Goal: Information Seeking & Learning: Learn about a topic

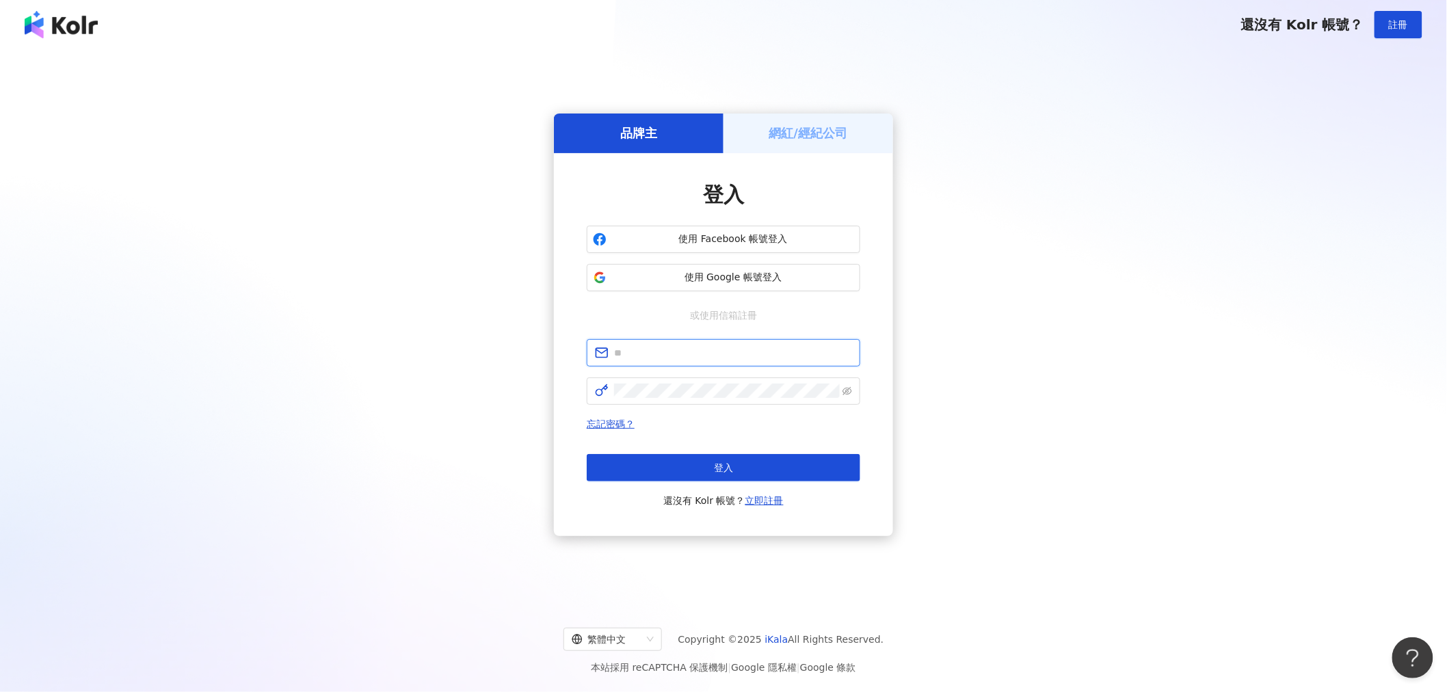
click at [716, 357] on input "text" at bounding box center [733, 352] width 238 height 15
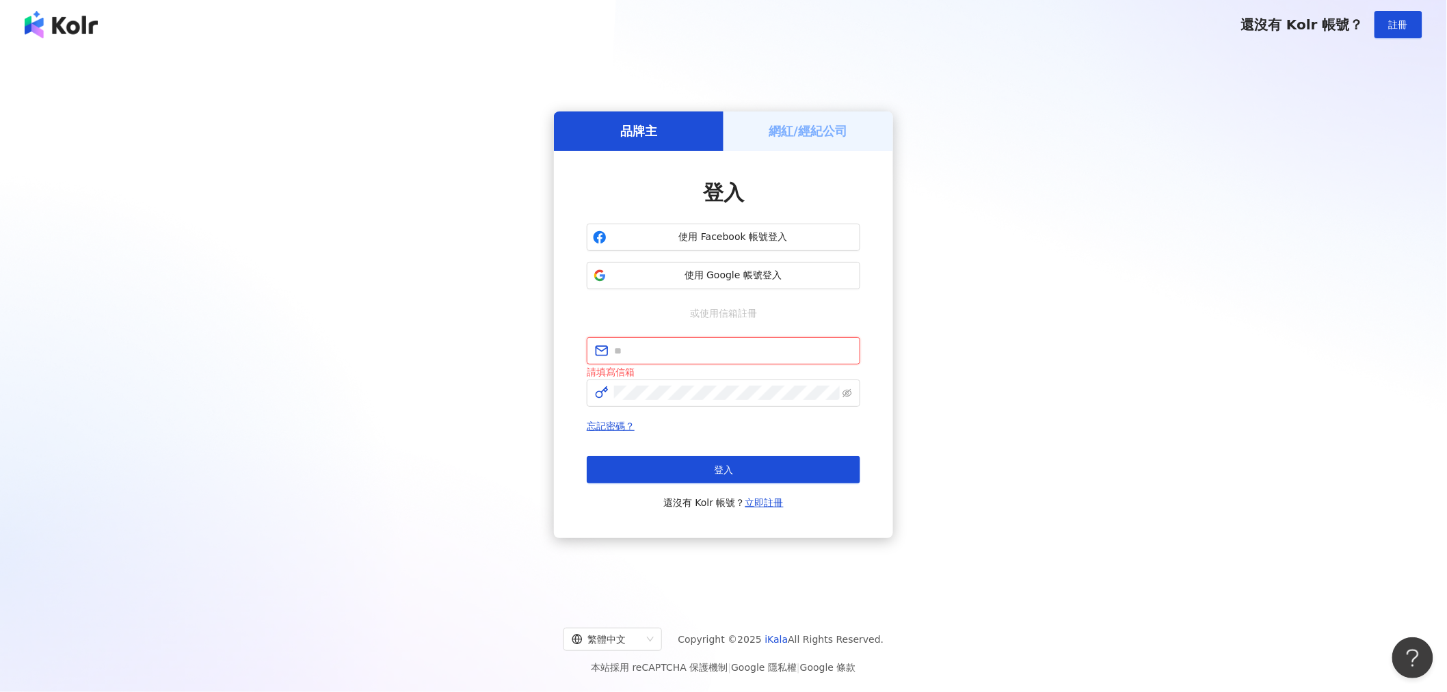
type input "**********"
click button "登入" at bounding box center [724, 469] width 274 height 27
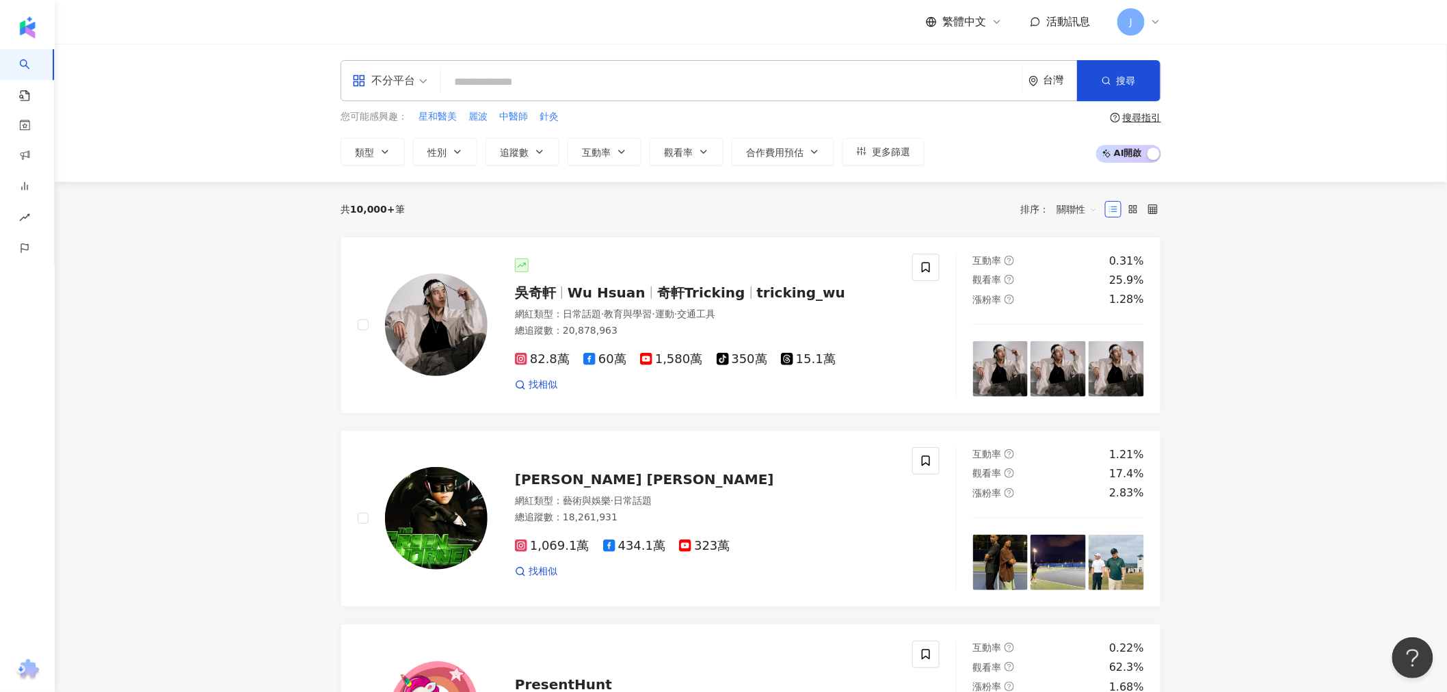
click at [533, 80] on input "search" at bounding box center [732, 82] width 570 height 26
type input "*"
type input "**"
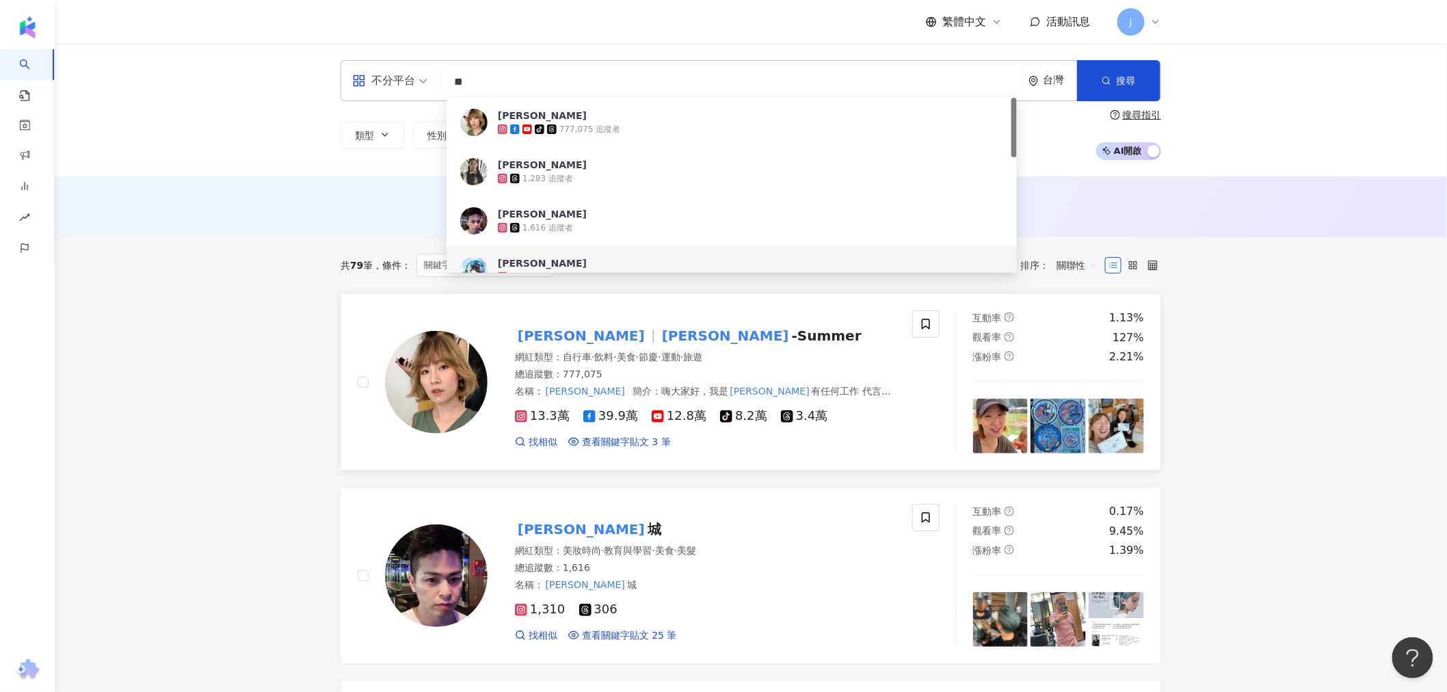
click at [706, 337] on div "李懿 李懿 -Summer" at bounding box center [705, 335] width 381 height 19
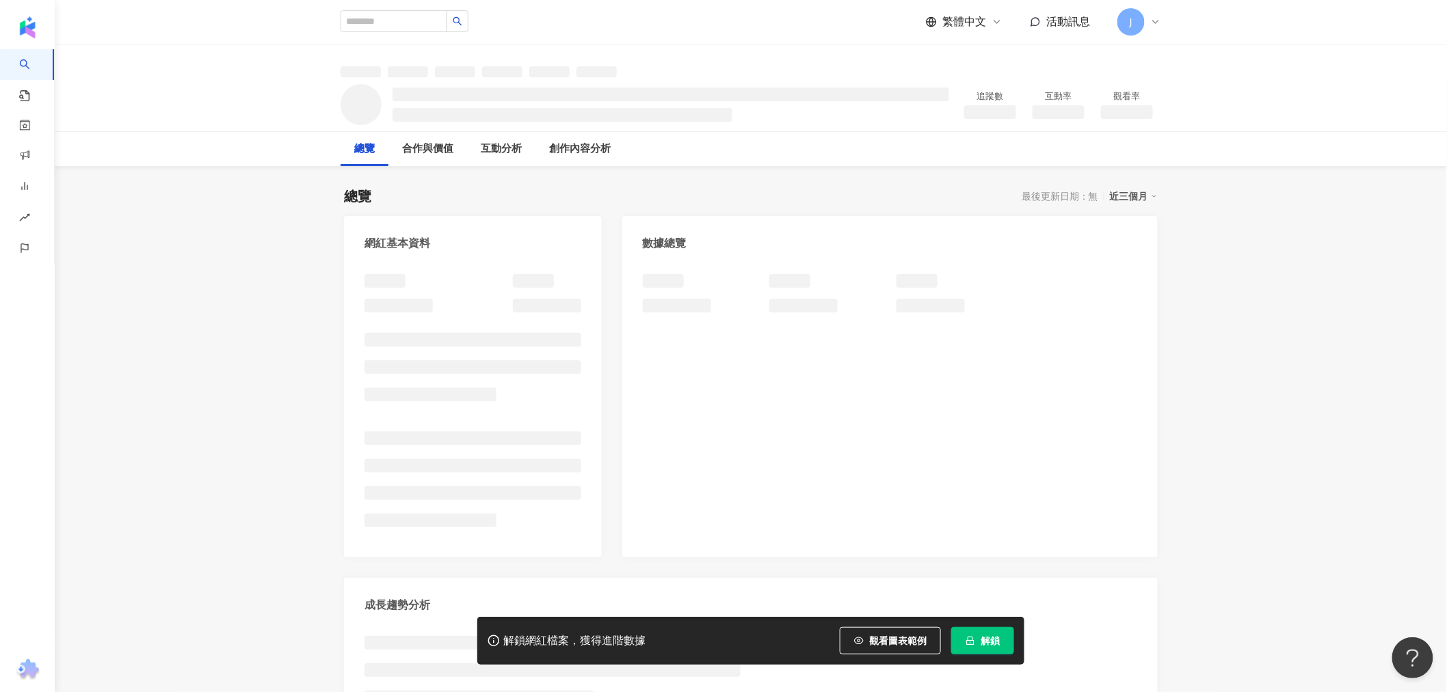
click at [983, 638] on span "解鎖" at bounding box center [990, 640] width 19 height 11
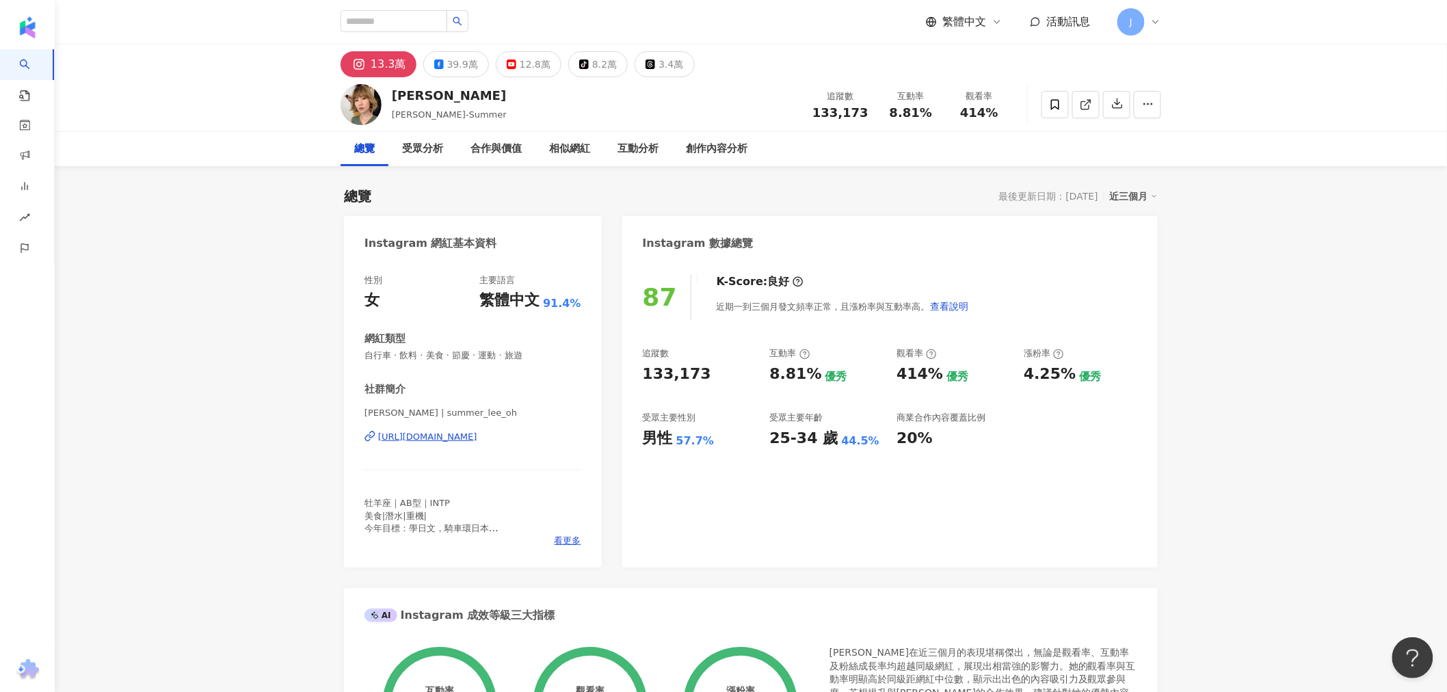
click at [384, 65] on div "13.3萬" at bounding box center [389, 64] width 36 height 19
click at [364, 56] on icon at bounding box center [359, 64] width 16 height 16
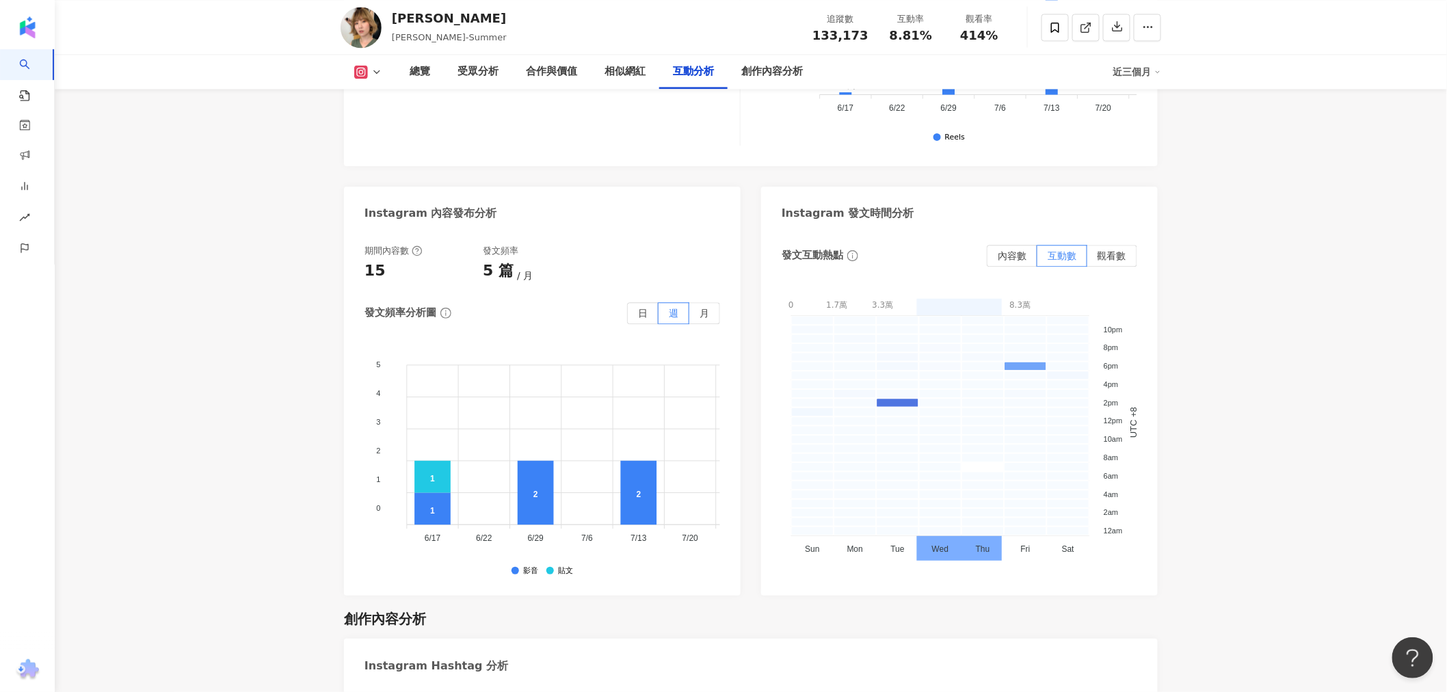
scroll to position [3647, 0]
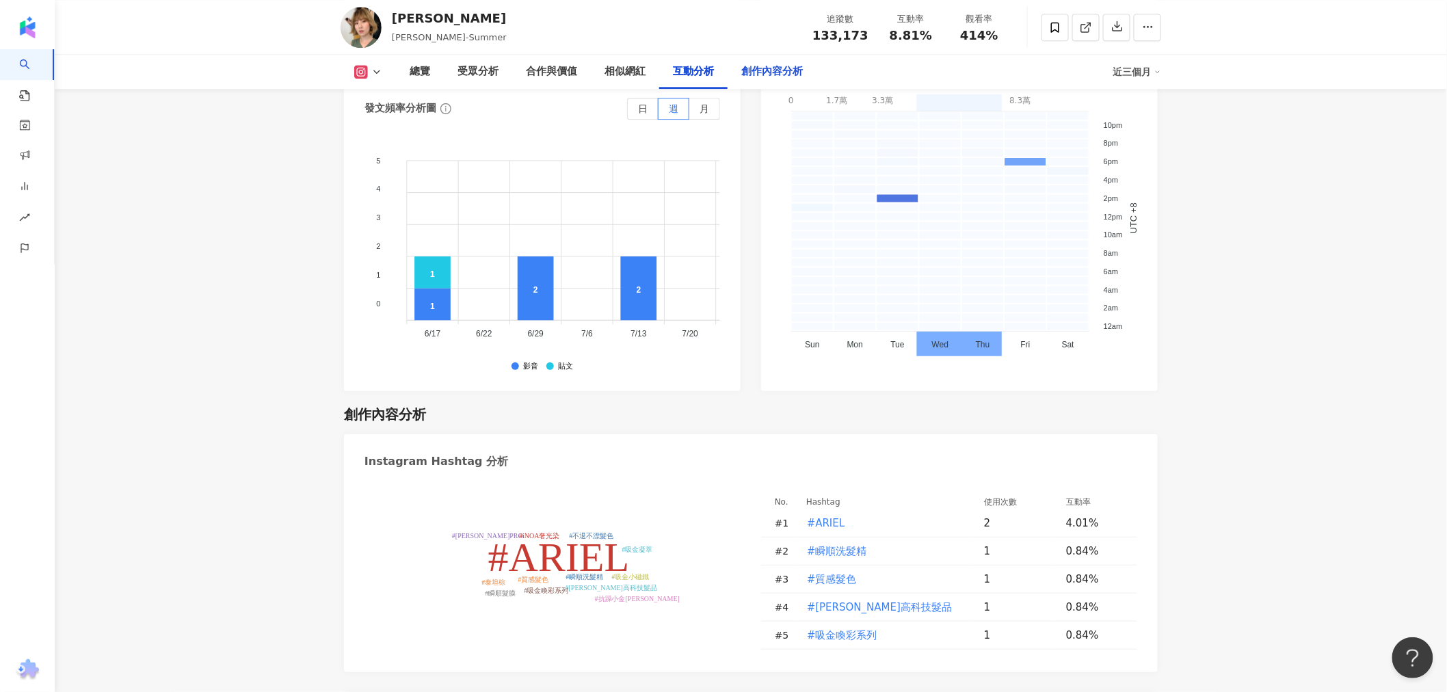
click at [773, 75] on div "創作內容分析" at bounding box center [772, 72] width 62 height 16
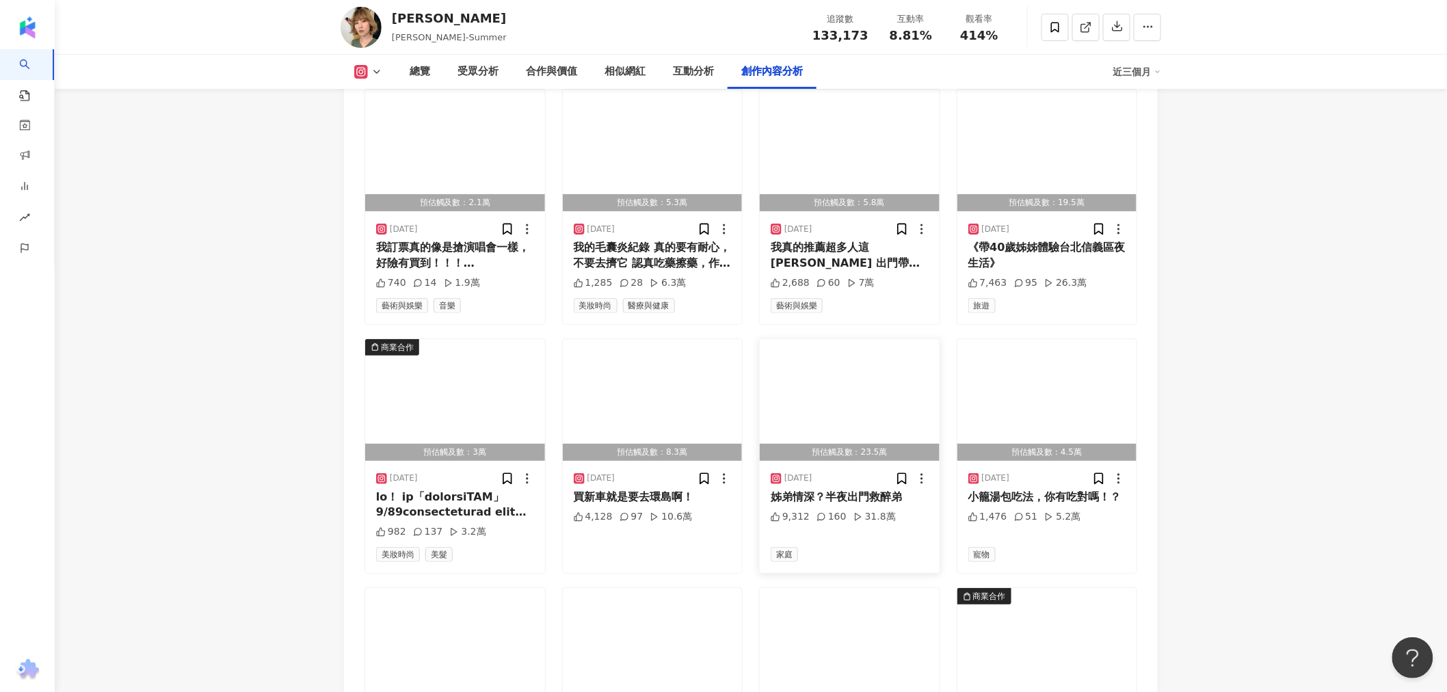
scroll to position [4356, 0]
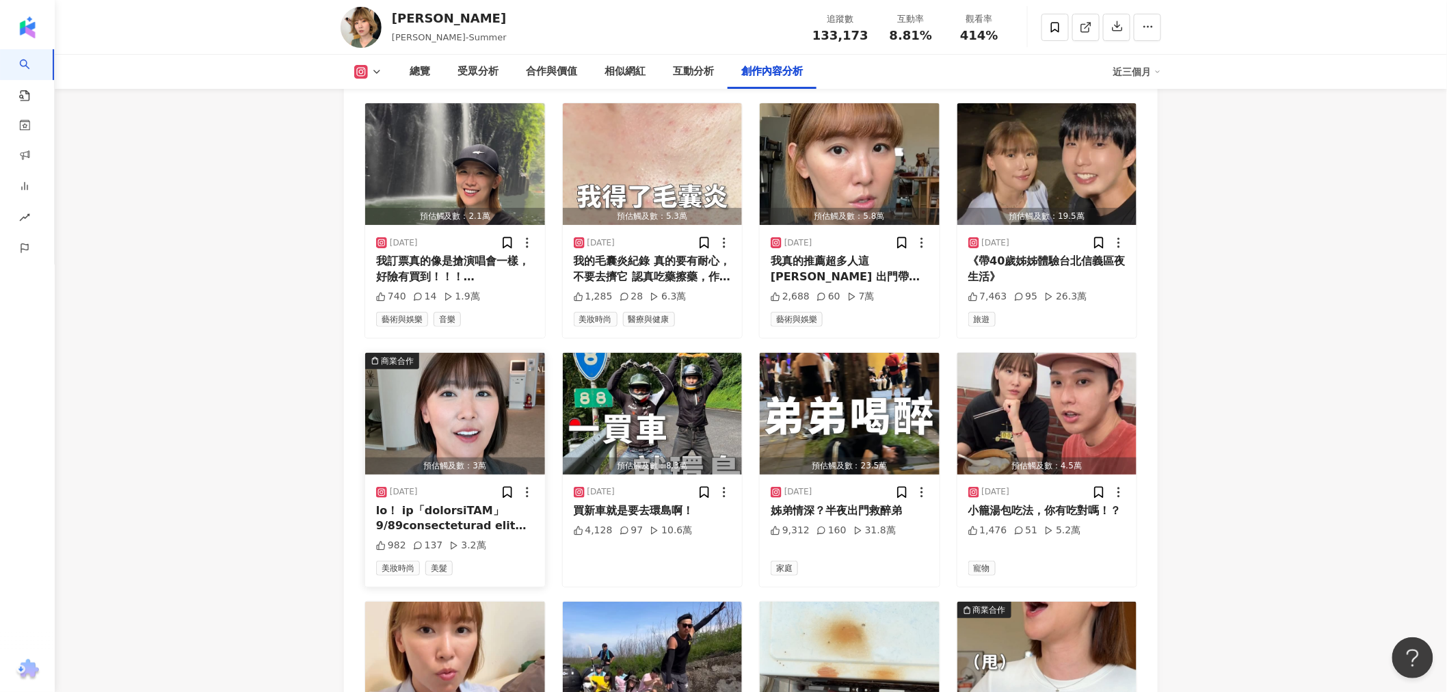
click at [507, 497] on div "2025/8/7 982 137 3.2萬 美妝時尚 美髮" at bounding box center [455, 531] width 180 height 112
click at [501, 503] on div at bounding box center [455, 518] width 158 height 31
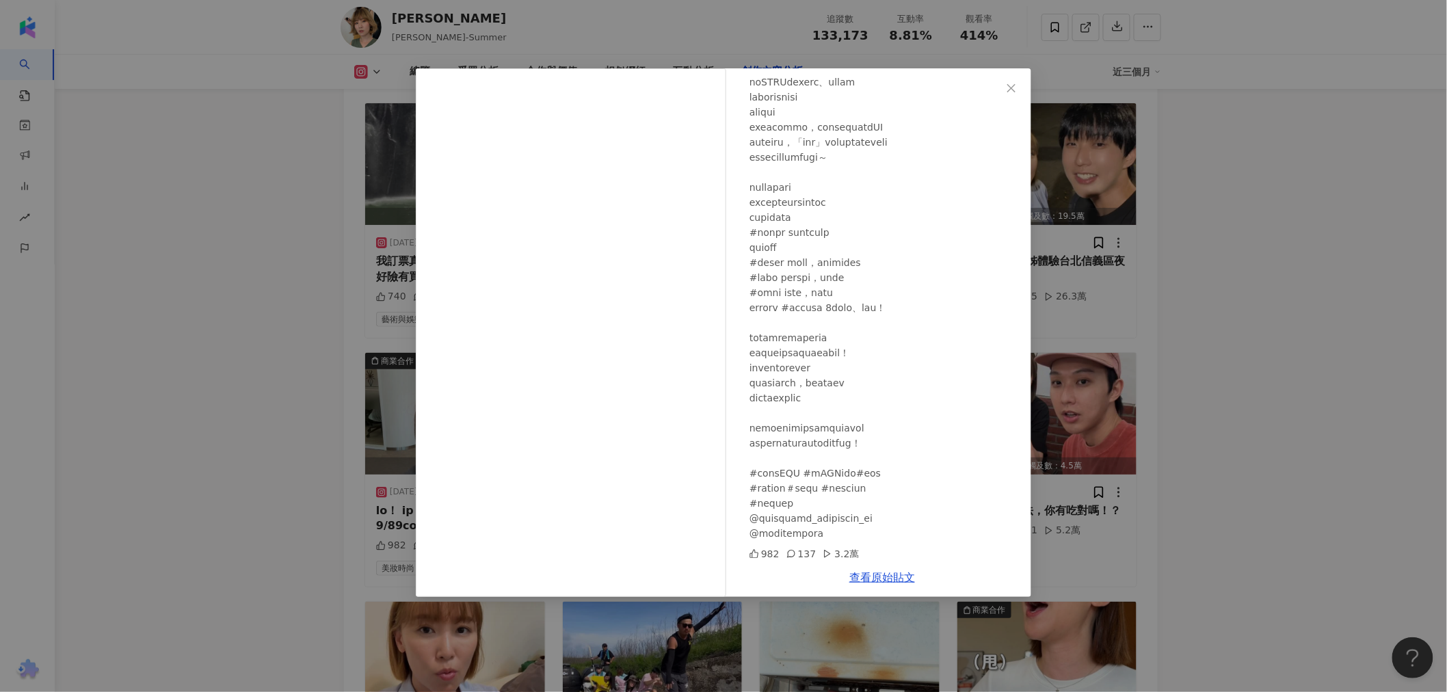
scroll to position [205, 0]
click at [1296, 248] on div "李懿 2025/8/7 982 137 3.2萬 查看原始貼文" at bounding box center [723, 346] width 1447 height 692
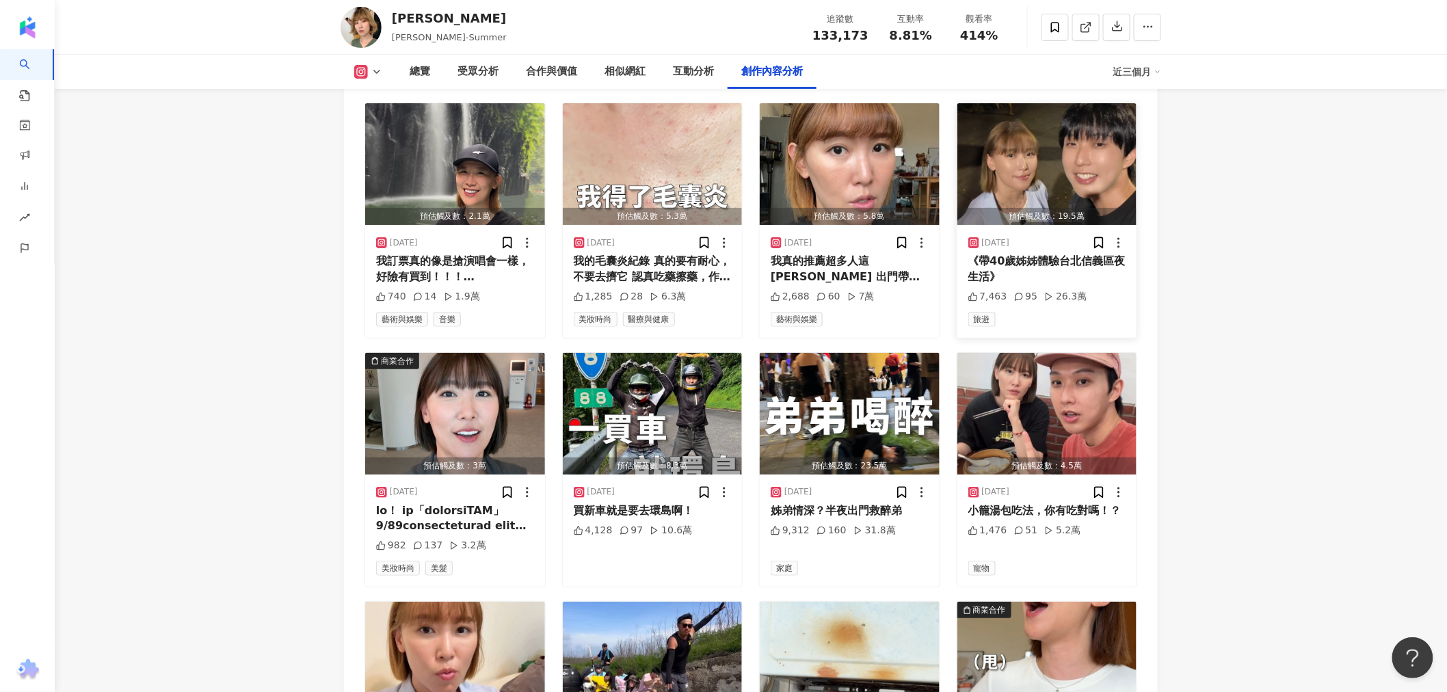
click at [1099, 254] on div "《帶40歲姊姊體驗台北信義區夜生活》" at bounding box center [1047, 269] width 158 height 31
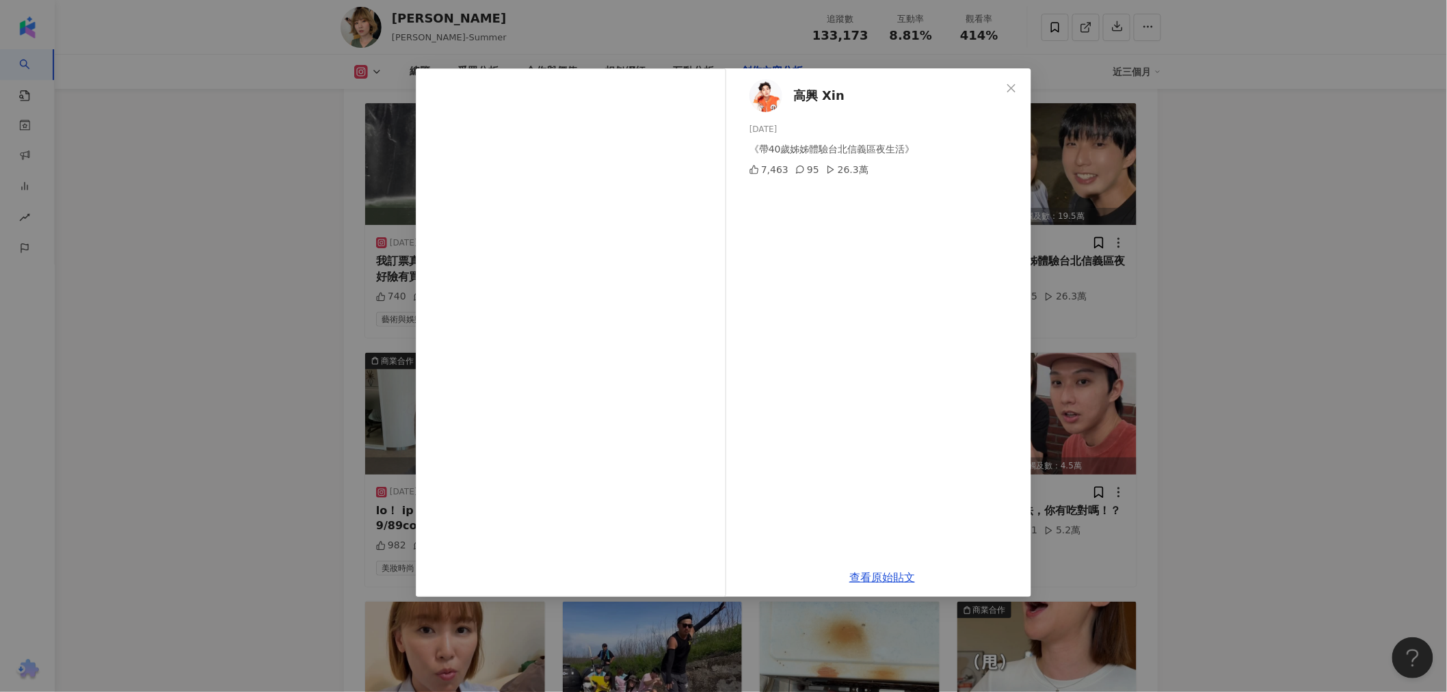
click at [1005, 83] on span "Close" at bounding box center [1011, 88] width 27 height 11
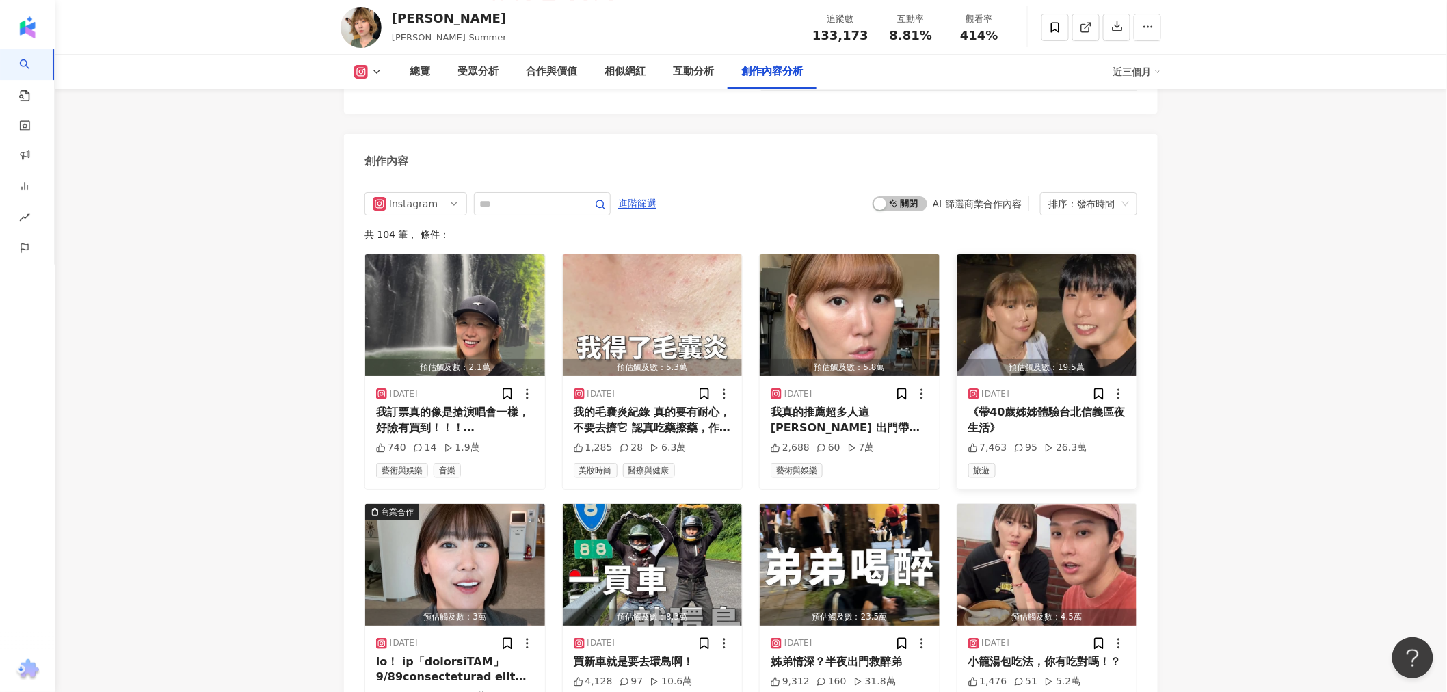
scroll to position [4204, 0]
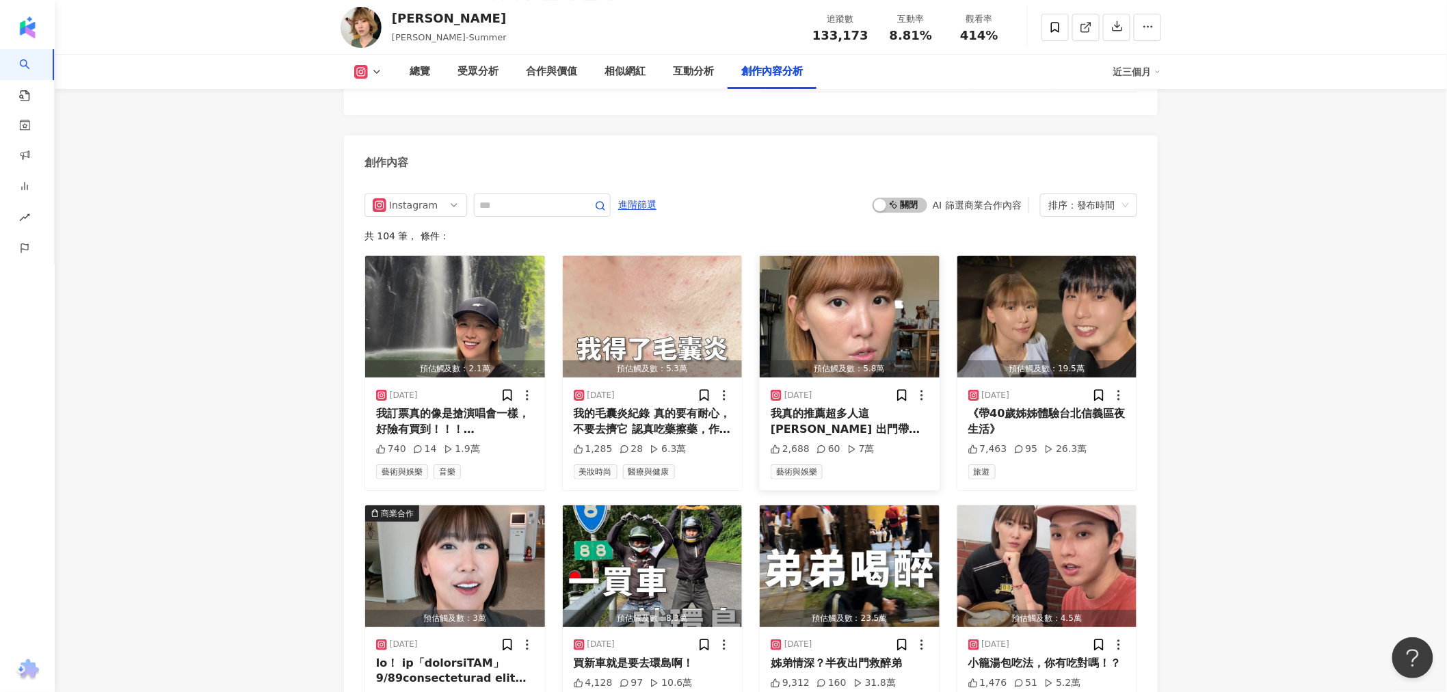
click at [909, 406] on div "我真的推薦超多人這張卡 出門帶著隨時能見媽祖就覺得很安心！" at bounding box center [850, 421] width 158 height 31
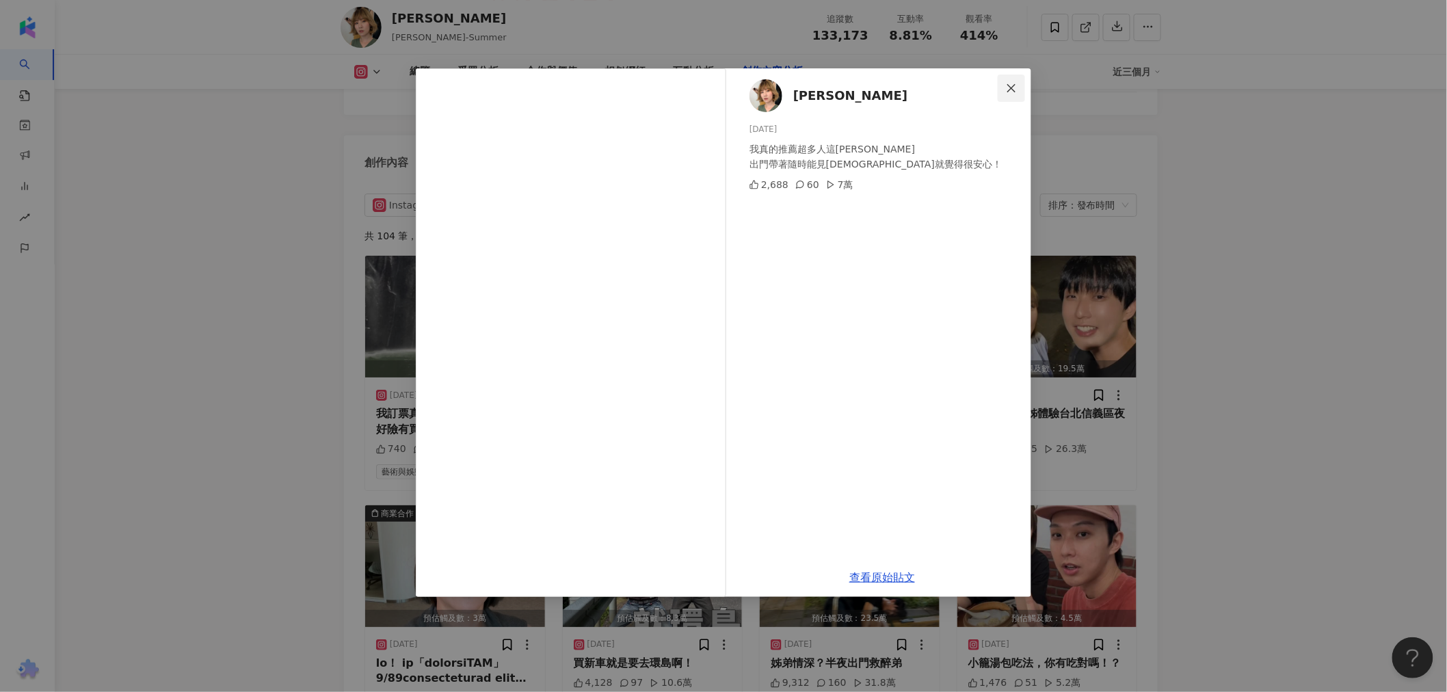
click at [1013, 88] on icon "close" at bounding box center [1011, 88] width 11 height 11
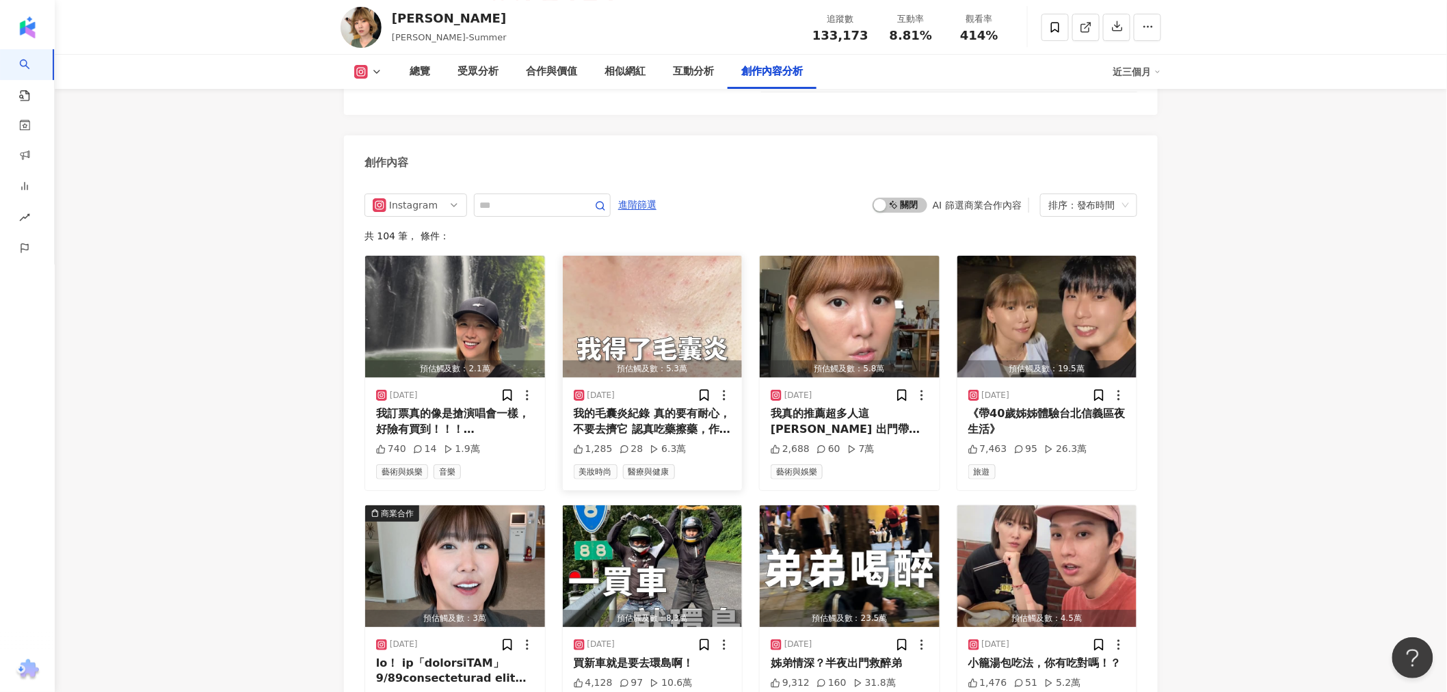
click at [719, 406] on div "我的毛囊炎紀錄 真的要有耐心，不要去擠它 認真吃藥擦藥，作息正常不要壓力太大" at bounding box center [653, 421] width 158 height 31
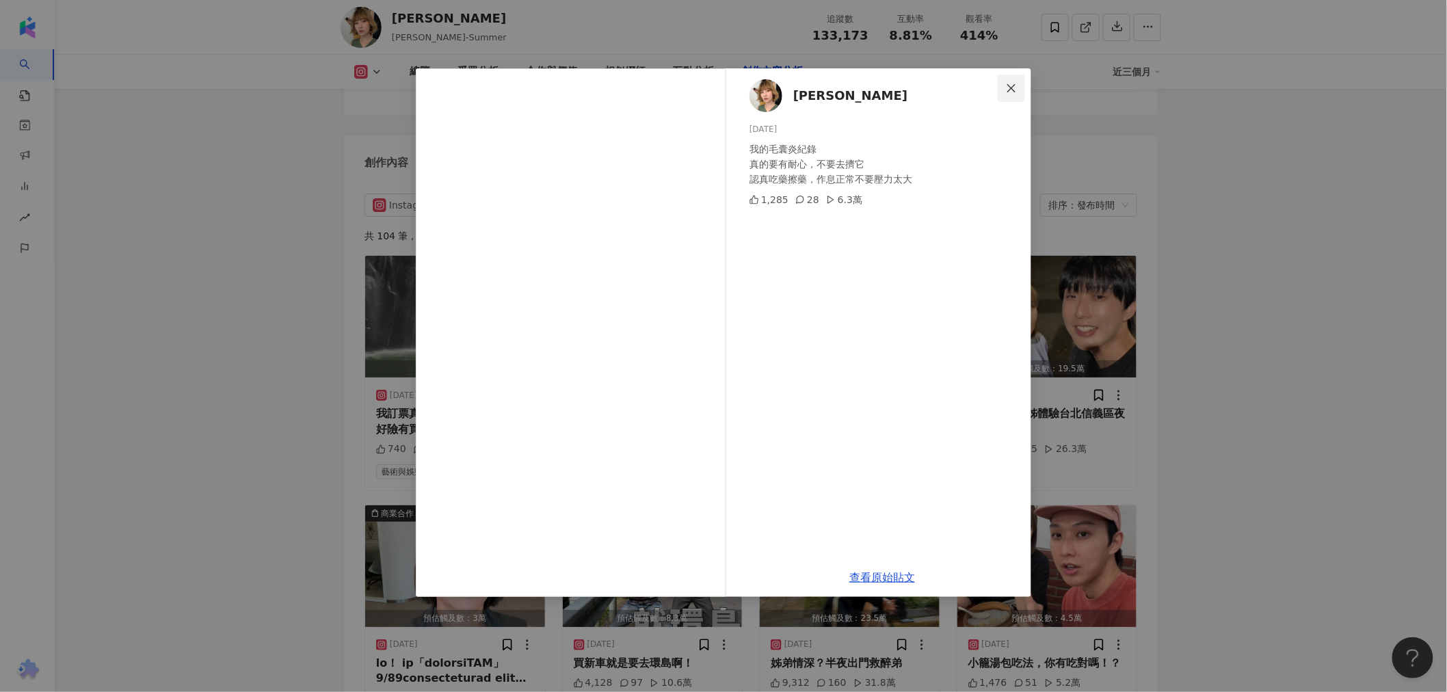
click at [1010, 93] on button "Close" at bounding box center [1011, 88] width 27 height 27
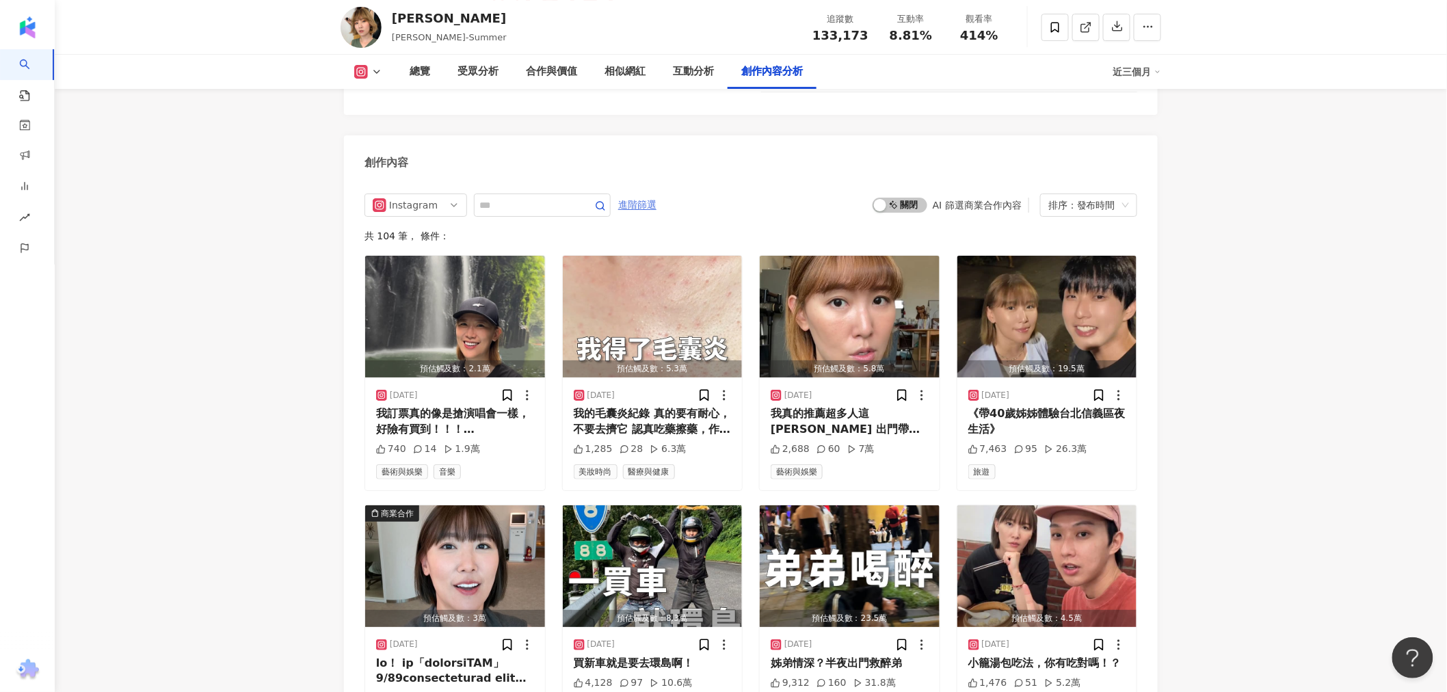
click at [653, 194] on span "進階篩選" at bounding box center [637, 205] width 38 height 22
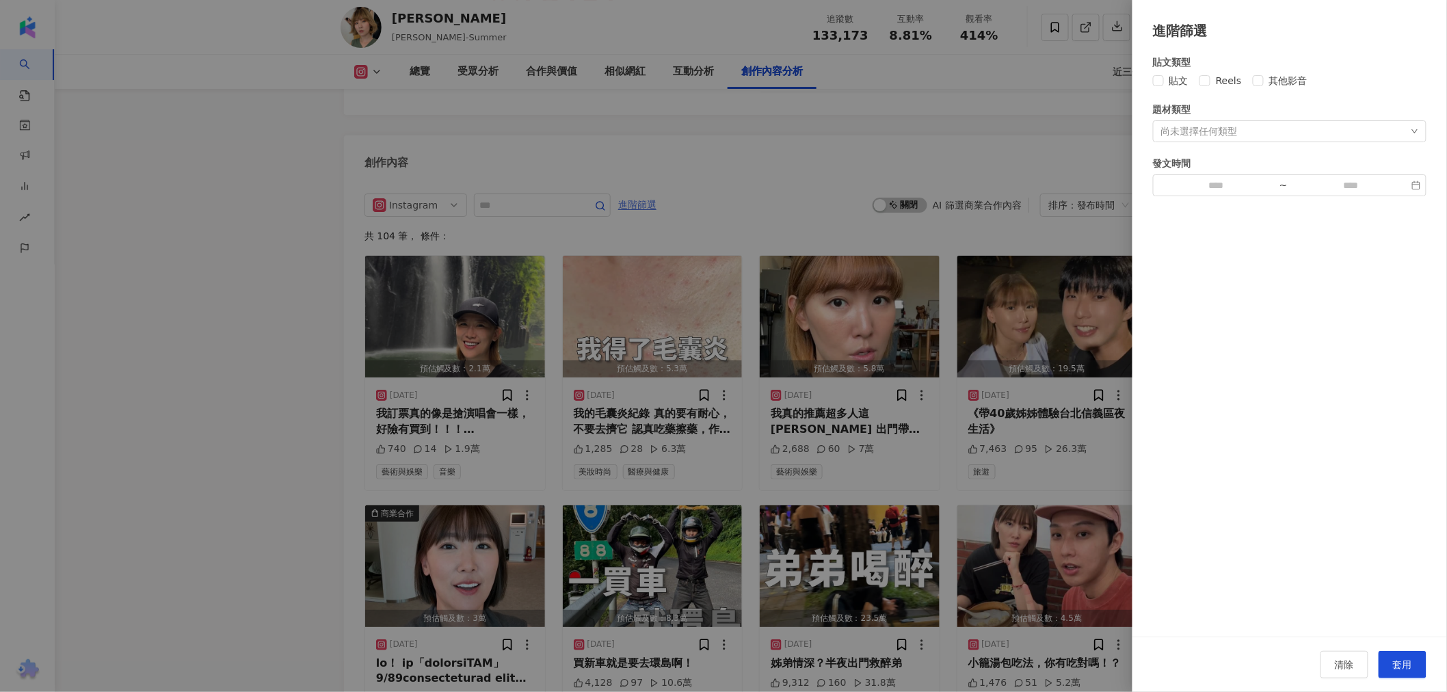
click at [653, 166] on div at bounding box center [723, 346] width 1447 height 692
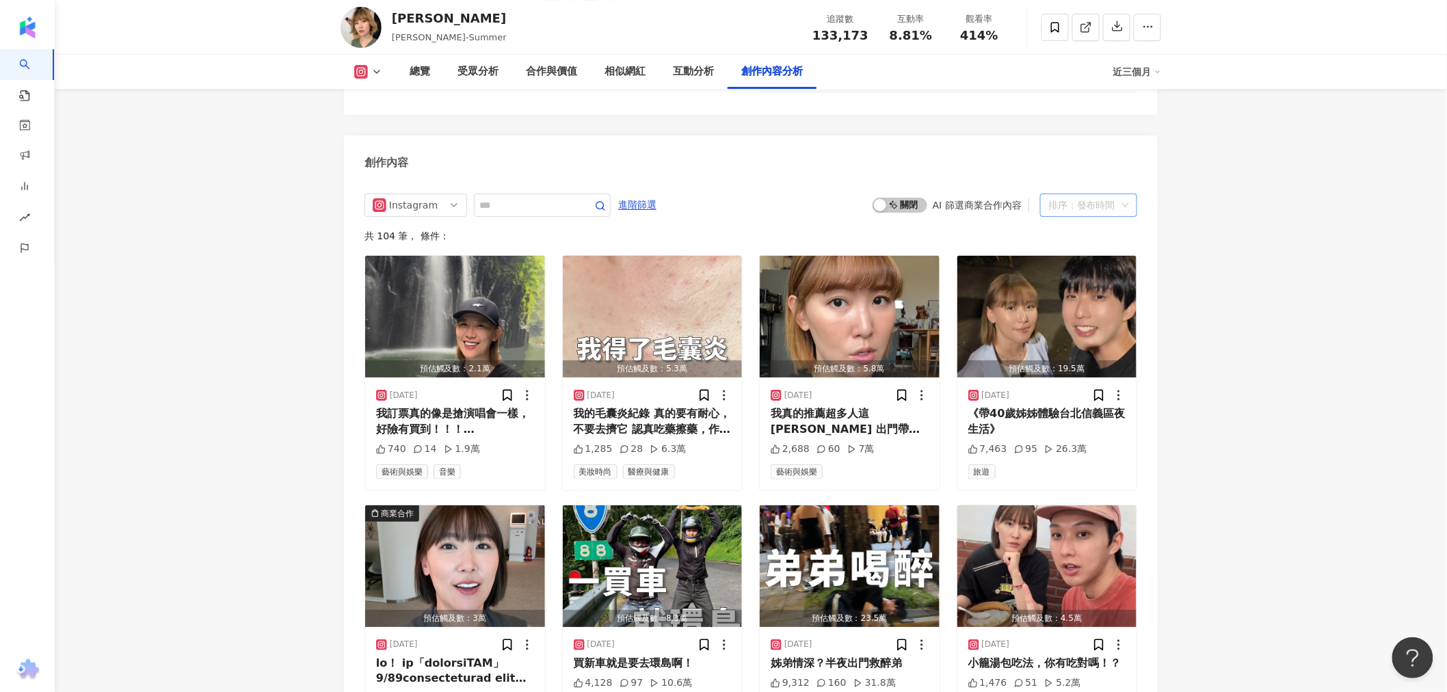
click at [1112, 194] on div "排序：發布時間" at bounding box center [1082, 205] width 68 height 22
click at [1103, 201] on div "發布時間" at bounding box center [1088, 195] width 75 height 15
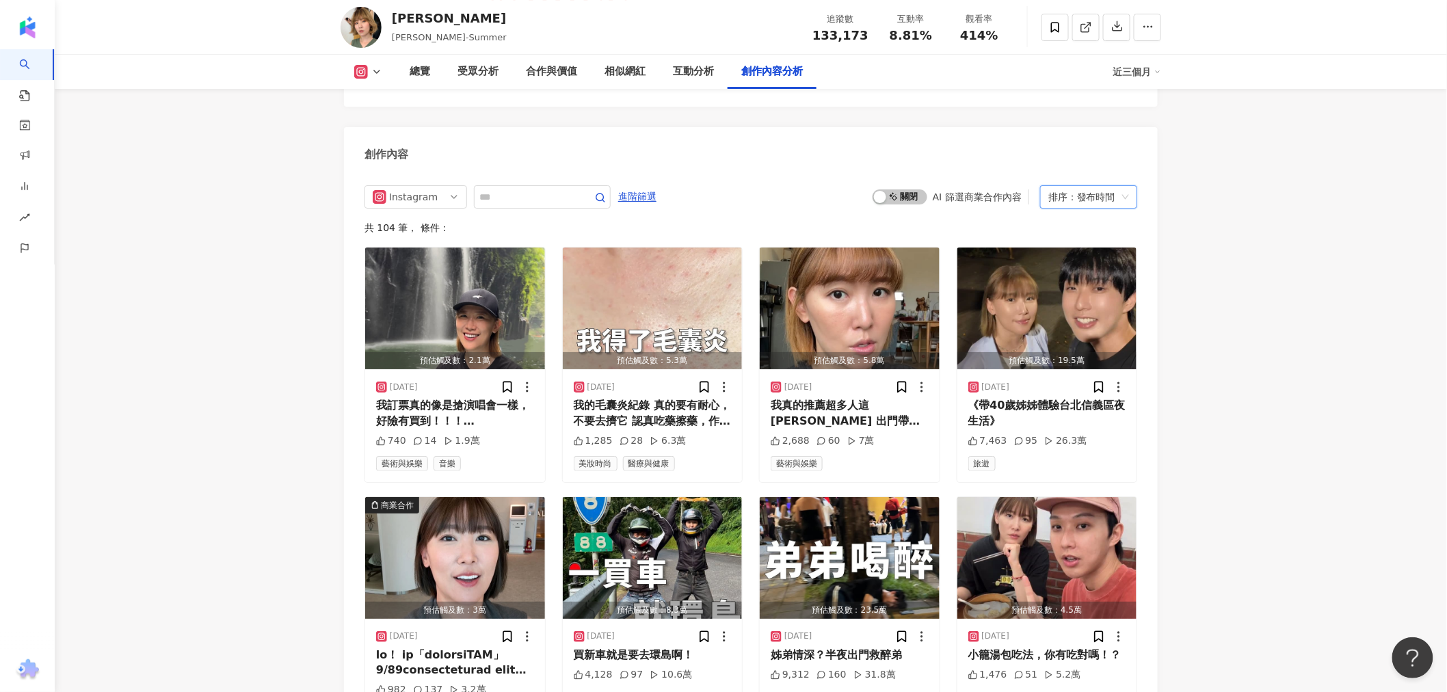
click at [894, 189] on span "啟動 關閉" at bounding box center [900, 196] width 55 height 15
click at [909, 189] on span "啟動 關閉" at bounding box center [900, 196] width 55 height 15
click at [906, 189] on span "啟動 關閉" at bounding box center [900, 196] width 55 height 15
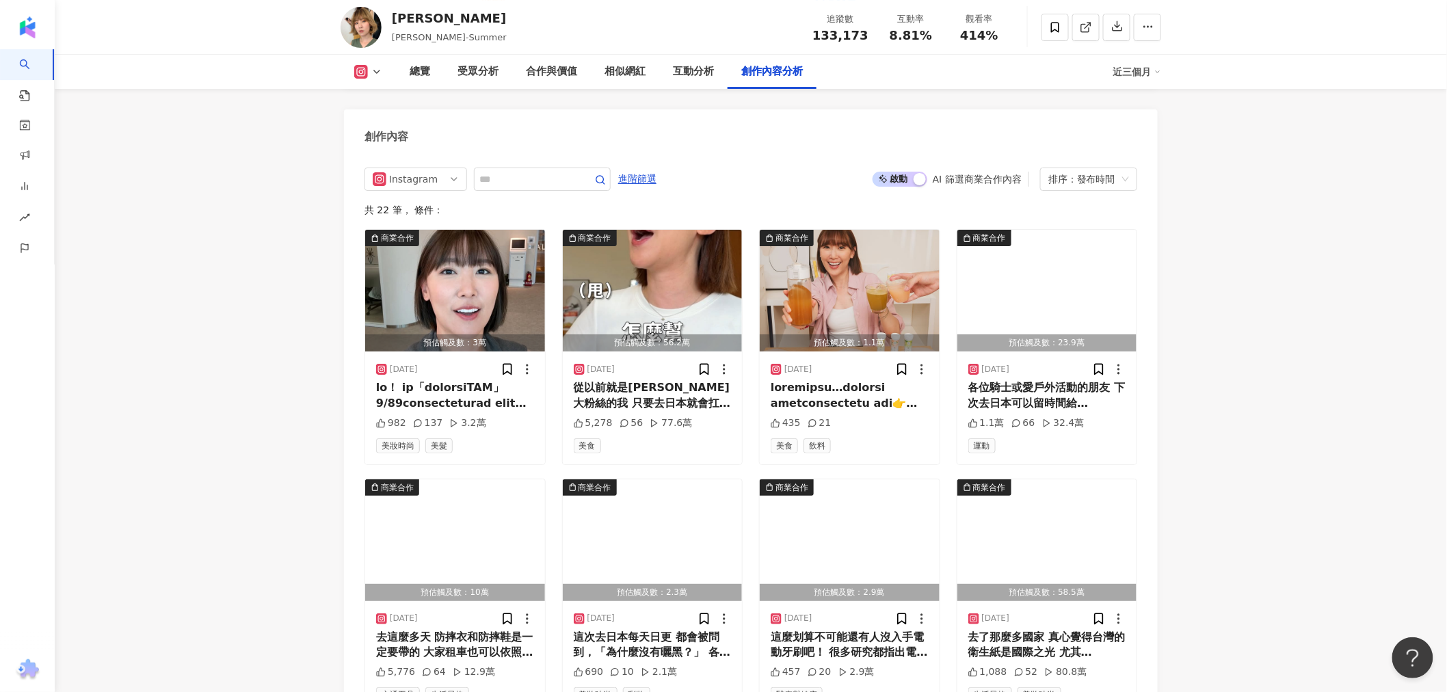
scroll to position [4136, 0]
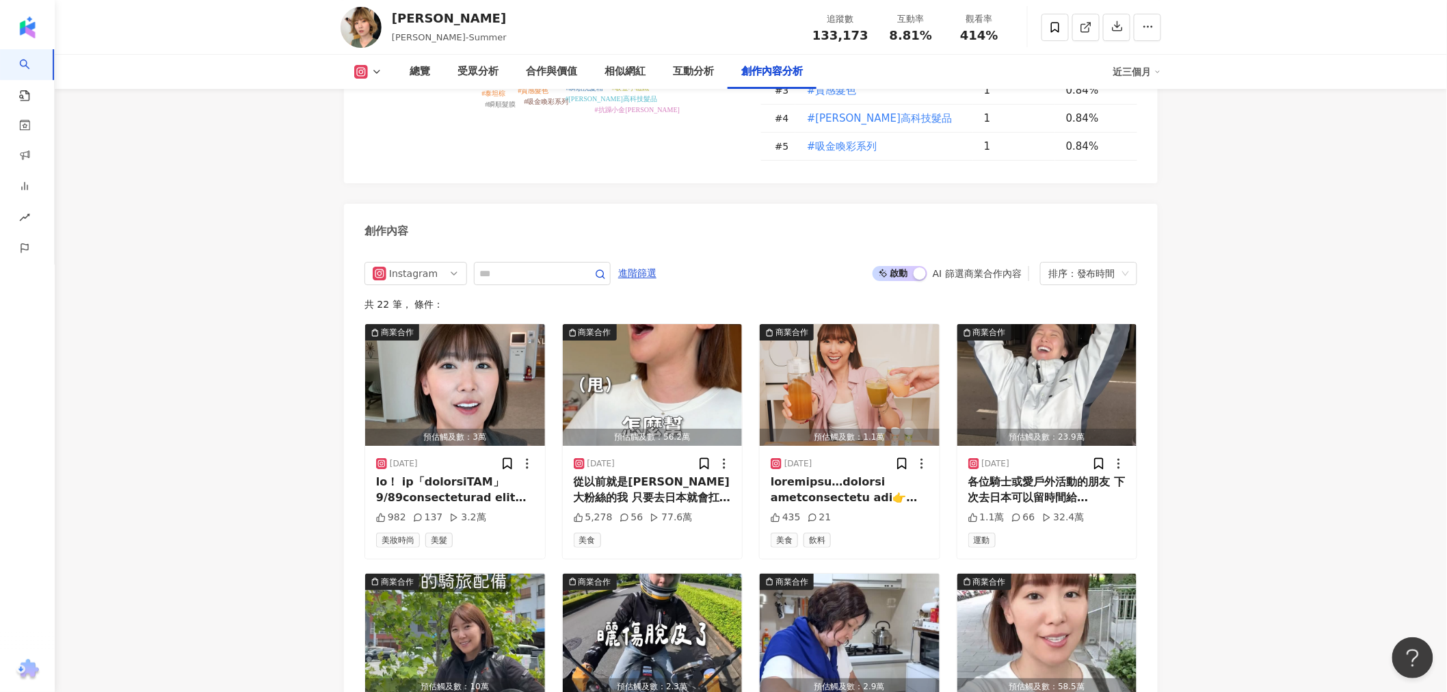
click at [905, 266] on span "啟動 關閉" at bounding box center [900, 273] width 55 height 15
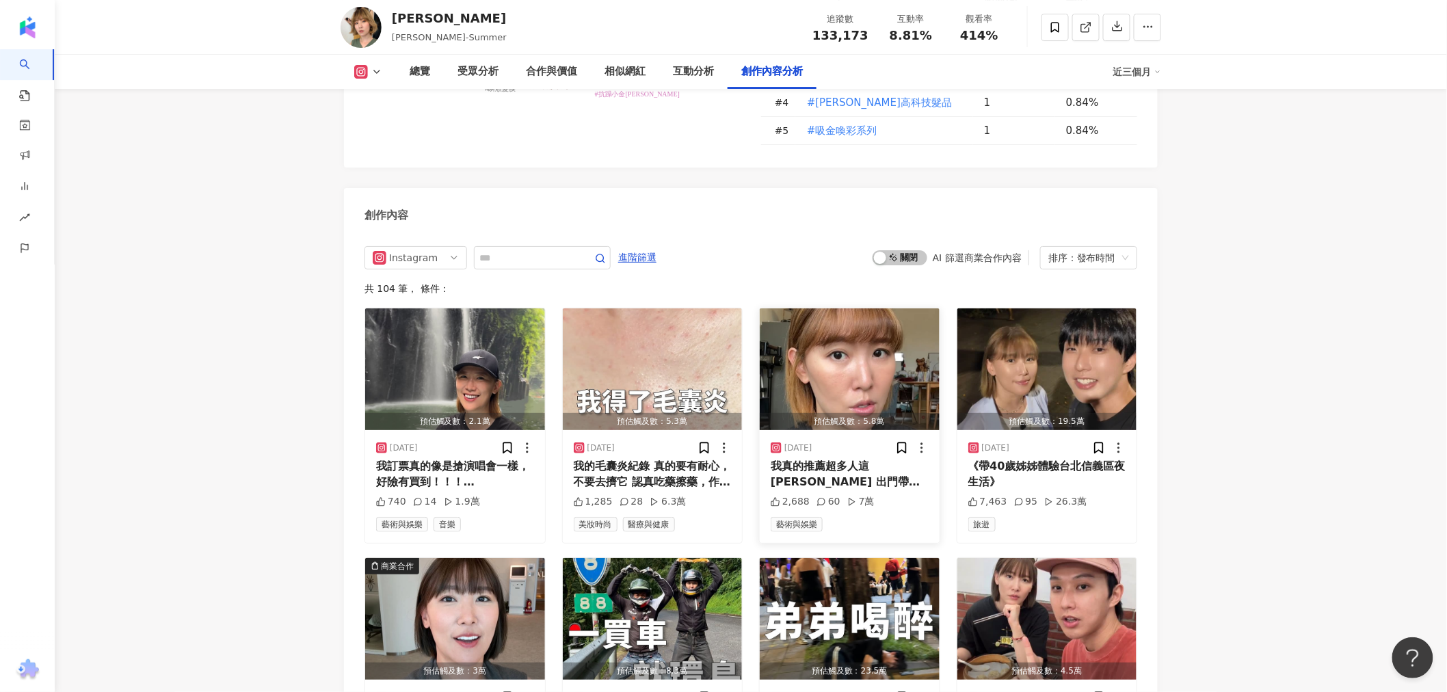
scroll to position [4136, 0]
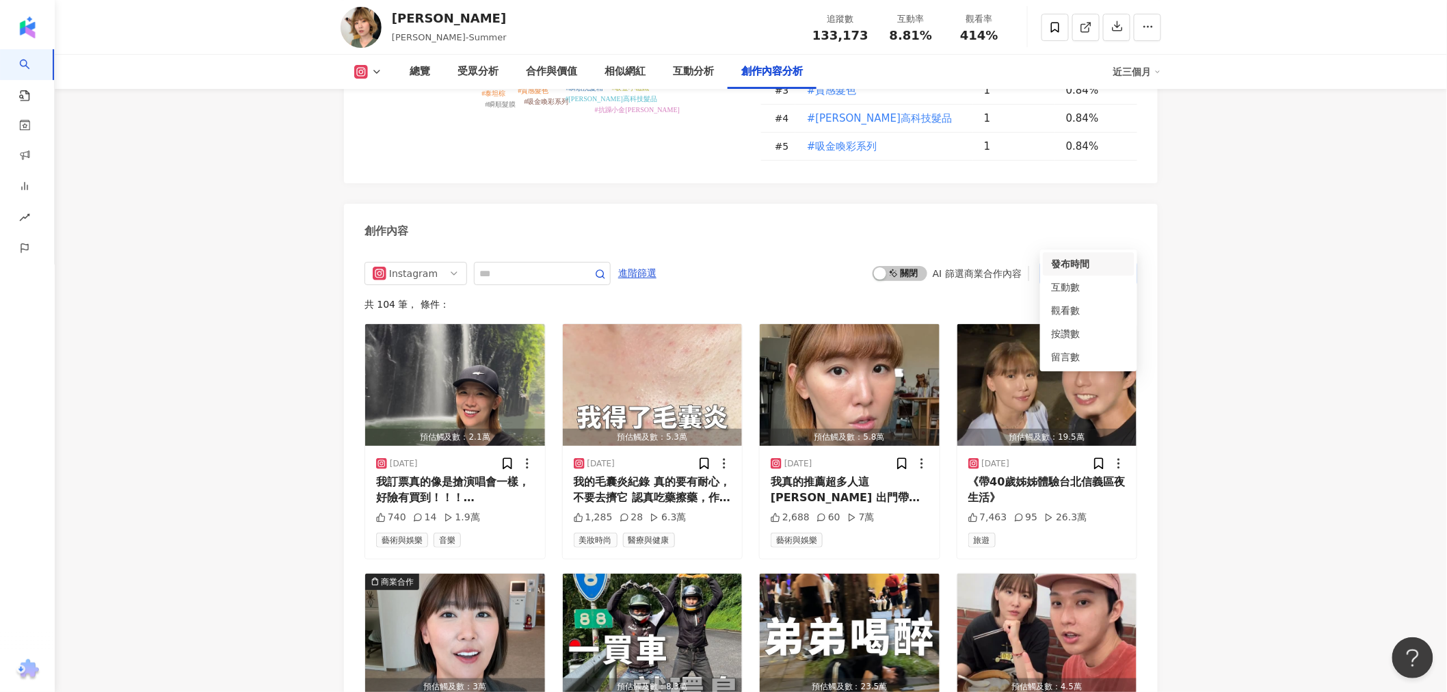
click at [1090, 263] on div "排序：發布時間" at bounding box center [1082, 274] width 68 height 22
click at [1043, 25] on span at bounding box center [1054, 27] width 27 height 27
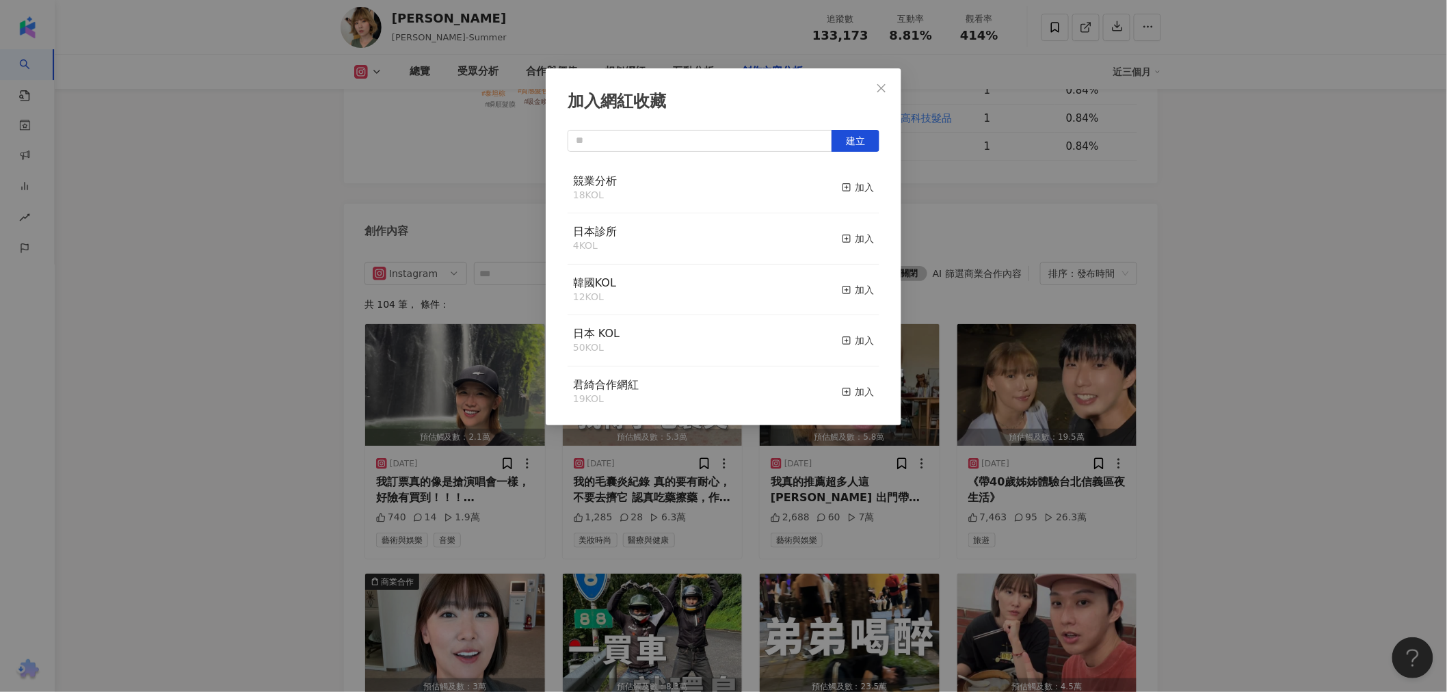
click at [680, 387] on div "君綺合作網紅 19 KOL 加入" at bounding box center [724, 392] width 312 height 51
click at [842, 397] on icon "button" at bounding box center [847, 392] width 10 height 10
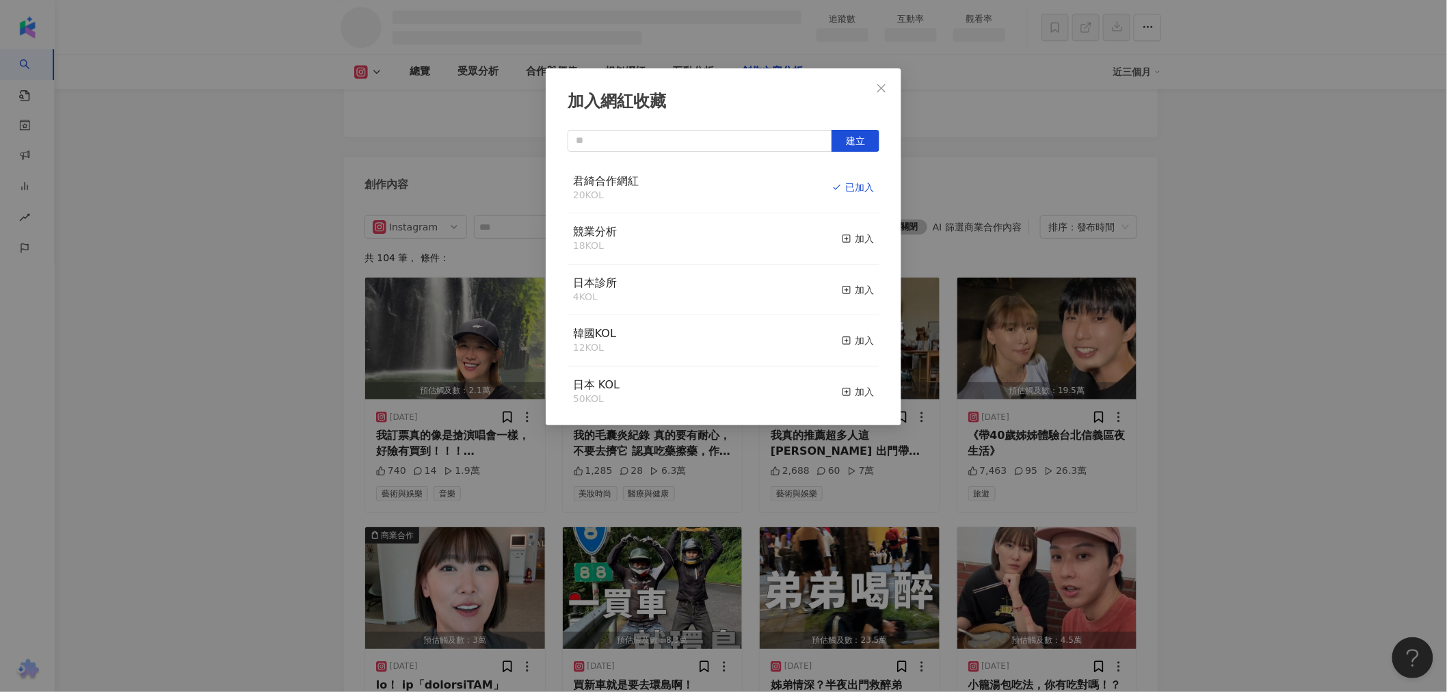
scroll to position [3609, 0]
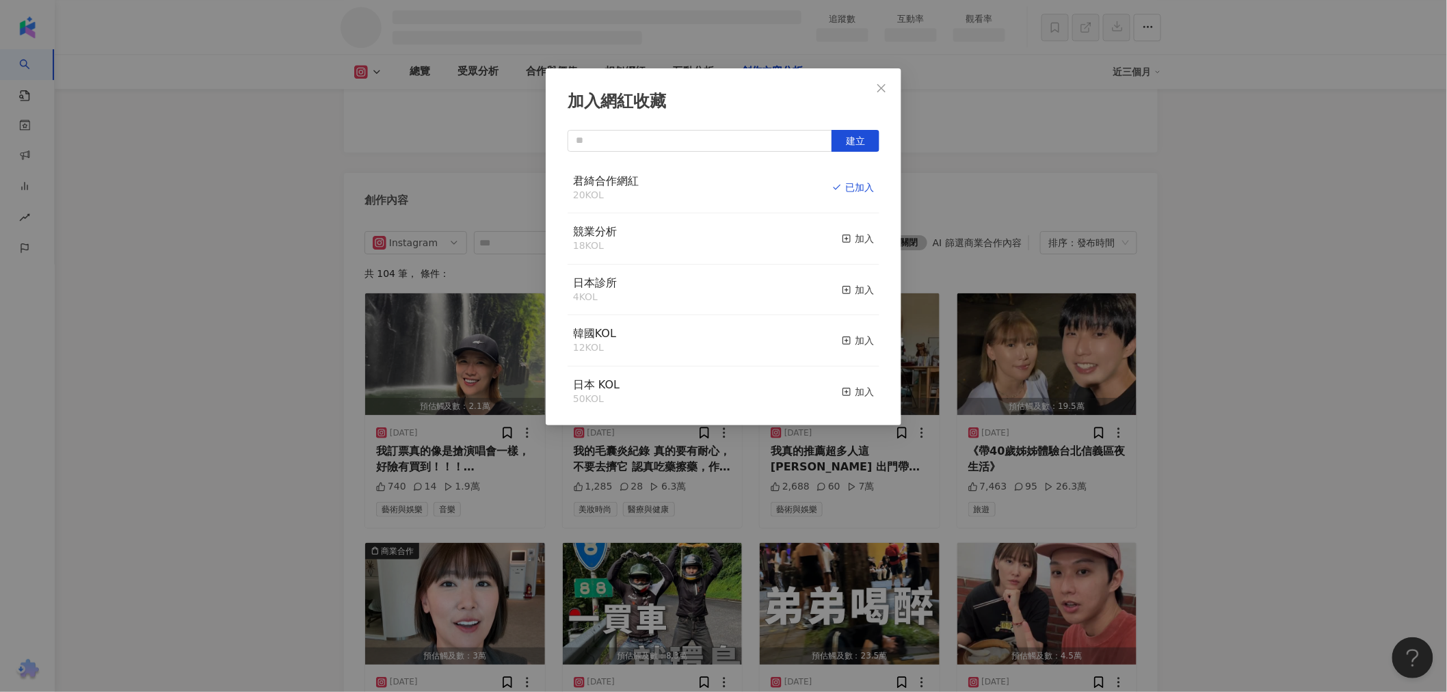
click at [889, 77] on button "Close" at bounding box center [881, 88] width 27 height 27
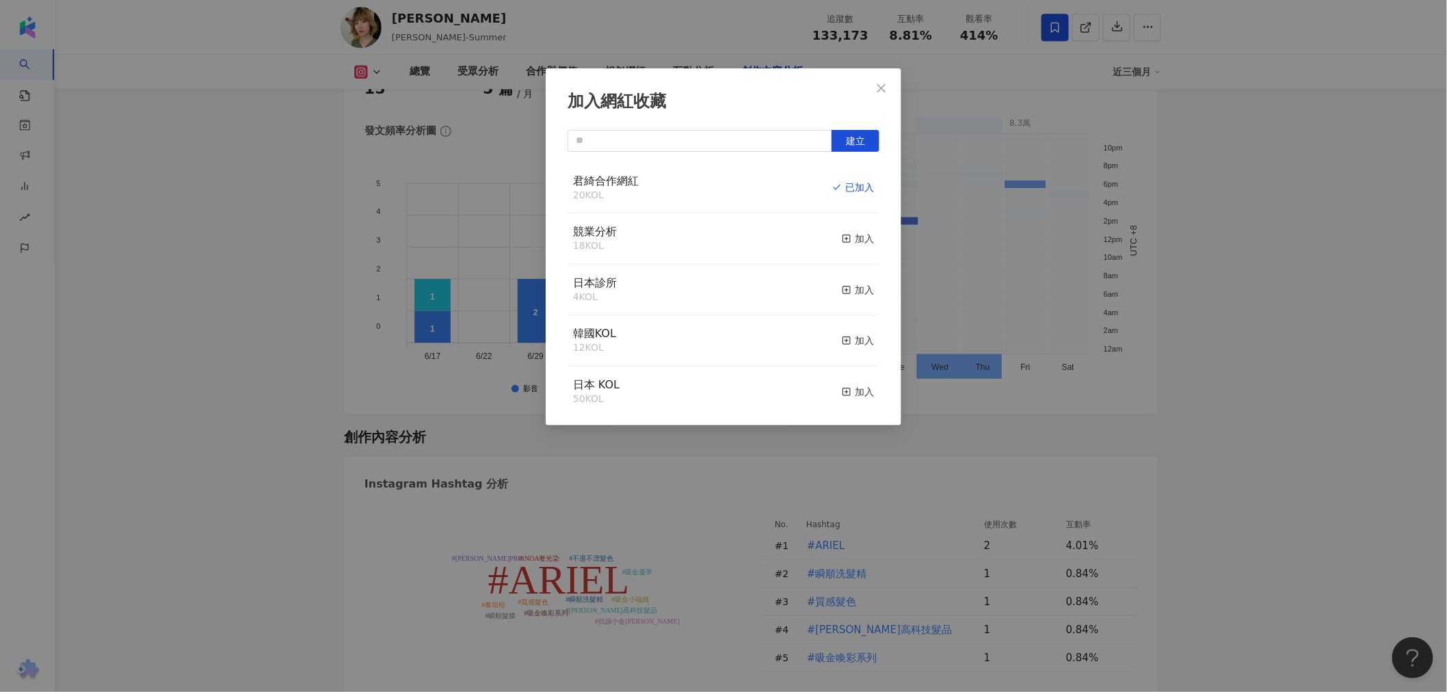
click at [881, 86] on div "加入網紅收藏 建立 君綺合作網紅 20 KOL 已加入 競業分析 18 KOL 加入 日本診所 4 KOL 加入 韓國KOL 12 KOL 加入 日本 KOL…" at bounding box center [723, 346] width 1447 height 692
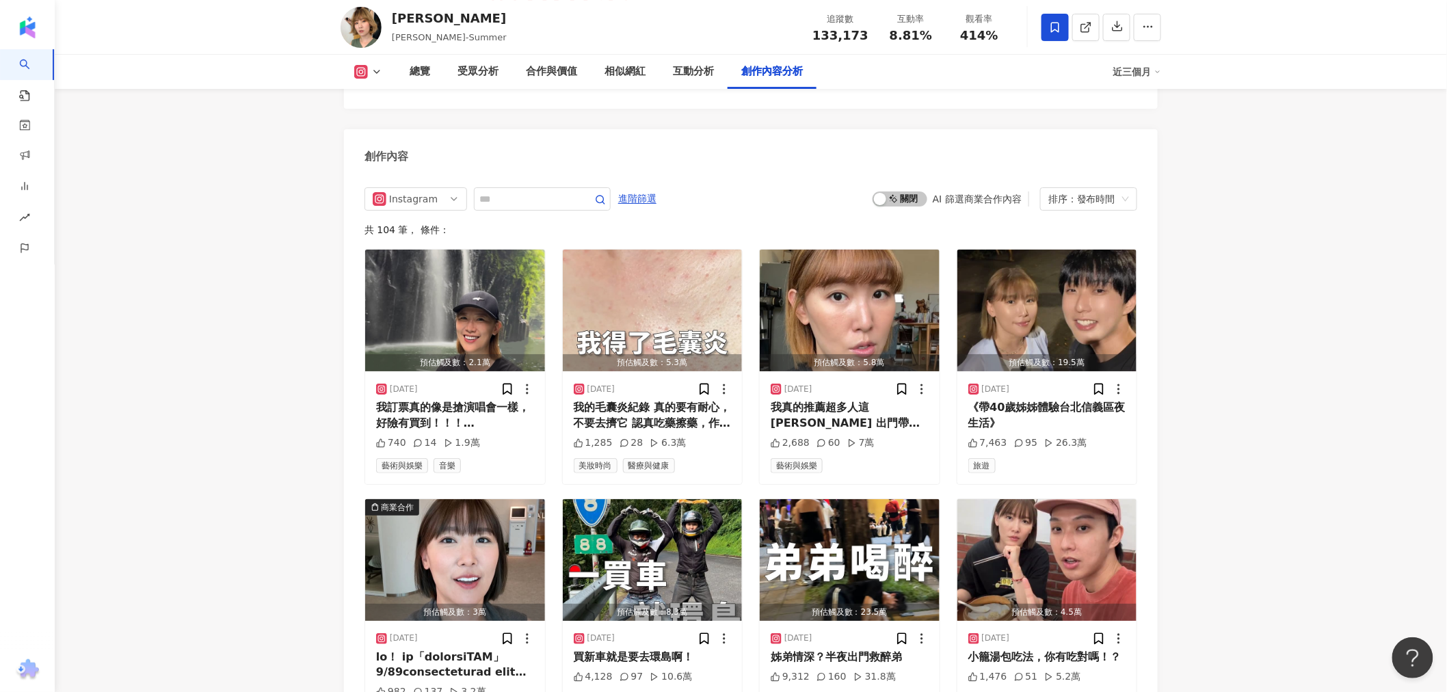
scroll to position [4196, 0]
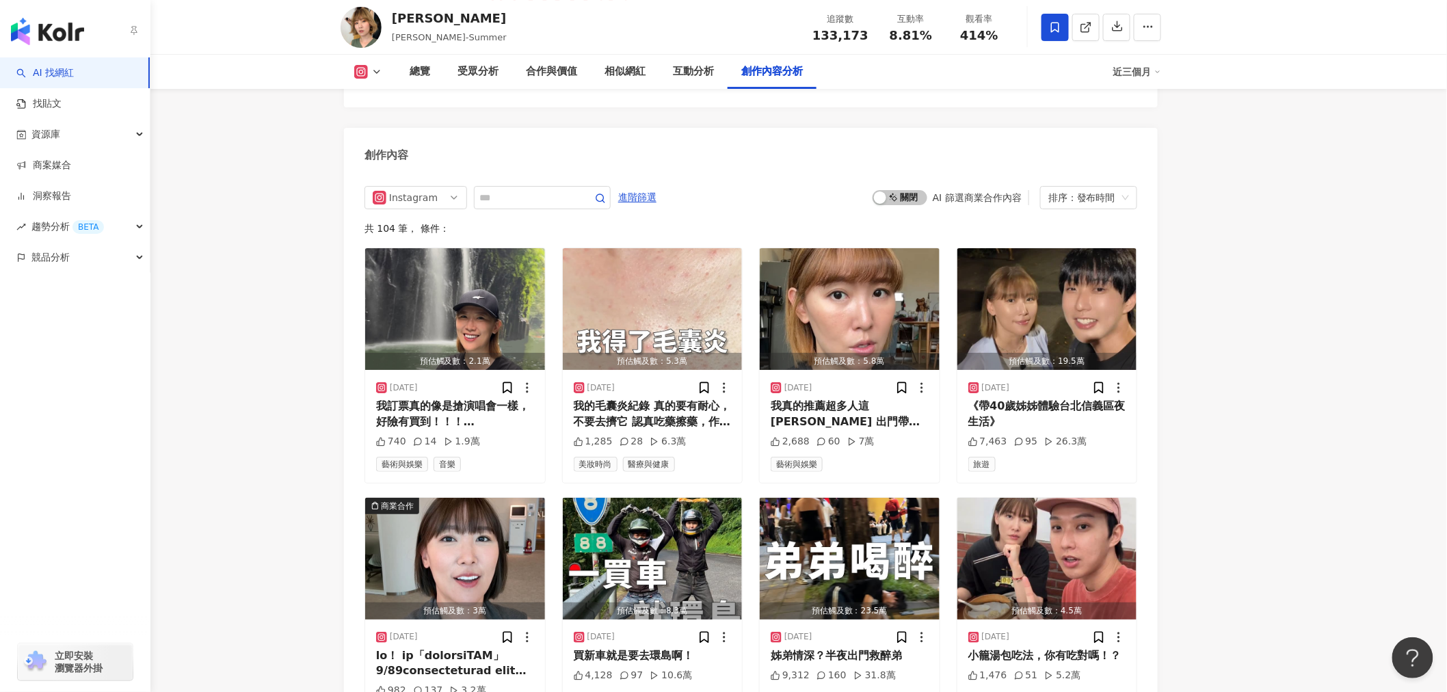
click at [56, 76] on link "AI 找網紅" at bounding box center [44, 73] width 57 height 14
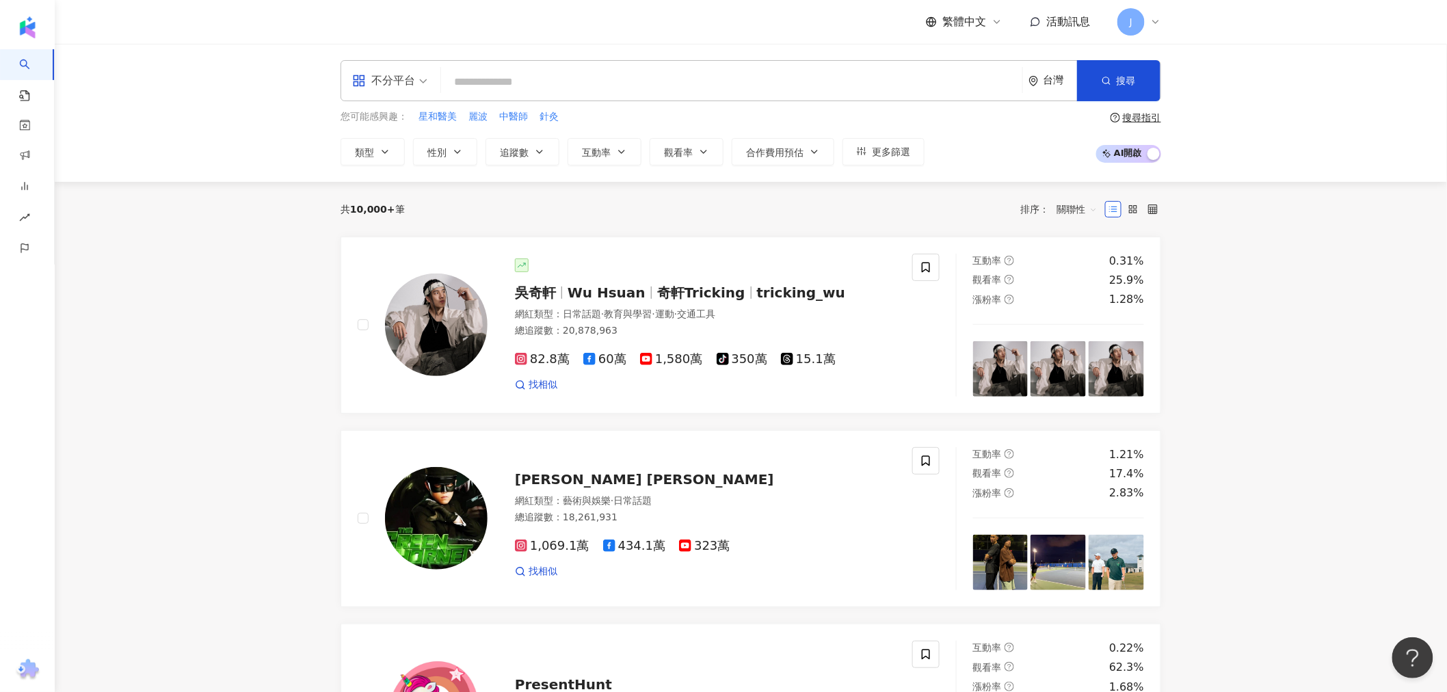
click at [576, 83] on input "search" at bounding box center [732, 82] width 570 height 26
type input "**"
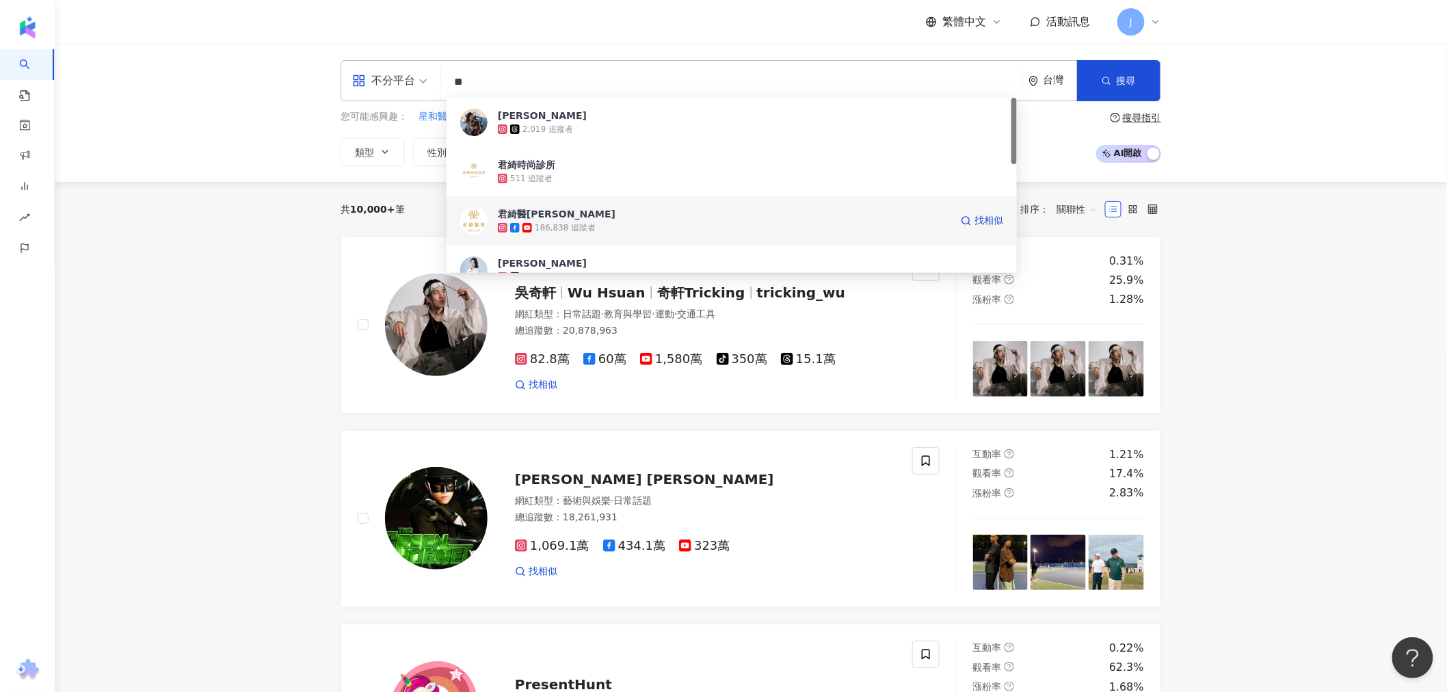
click at [607, 219] on span "君綺醫[PERSON_NAME]" at bounding box center [724, 214] width 453 height 14
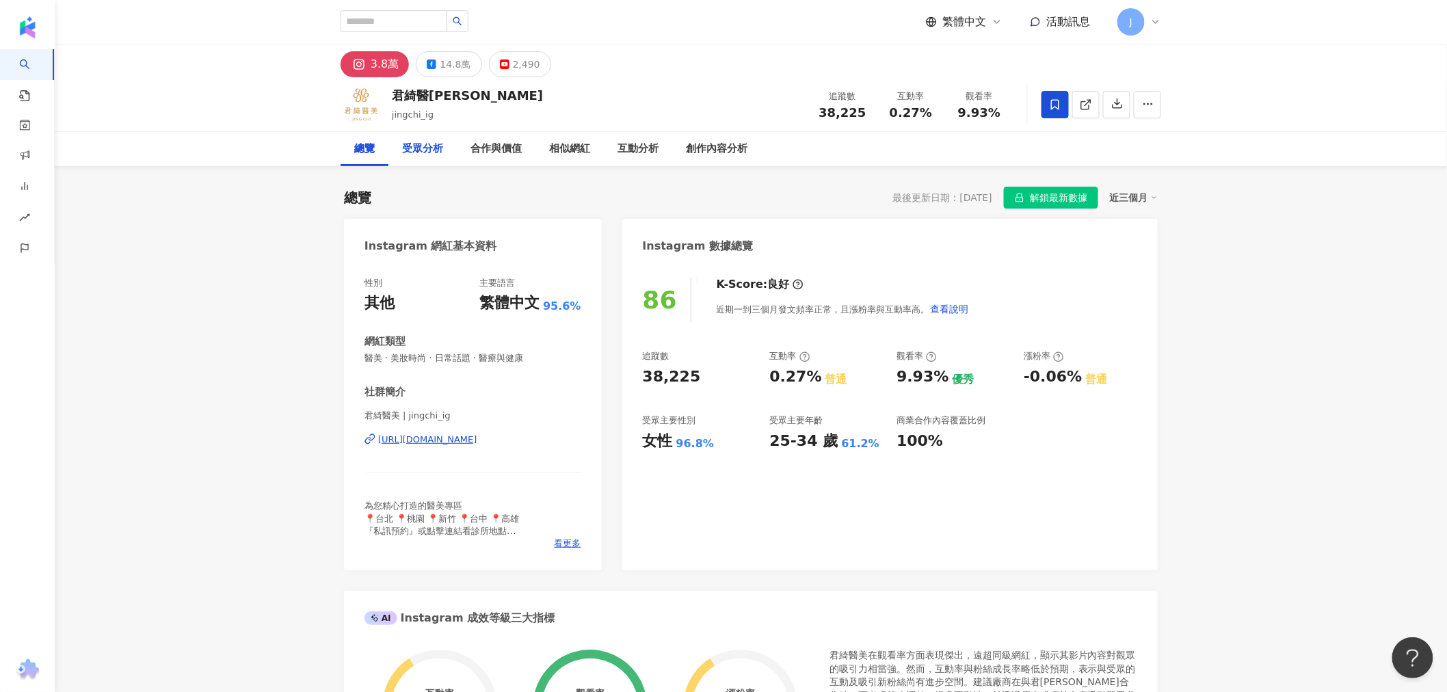
click at [417, 156] on div "受眾分析" at bounding box center [422, 149] width 41 height 16
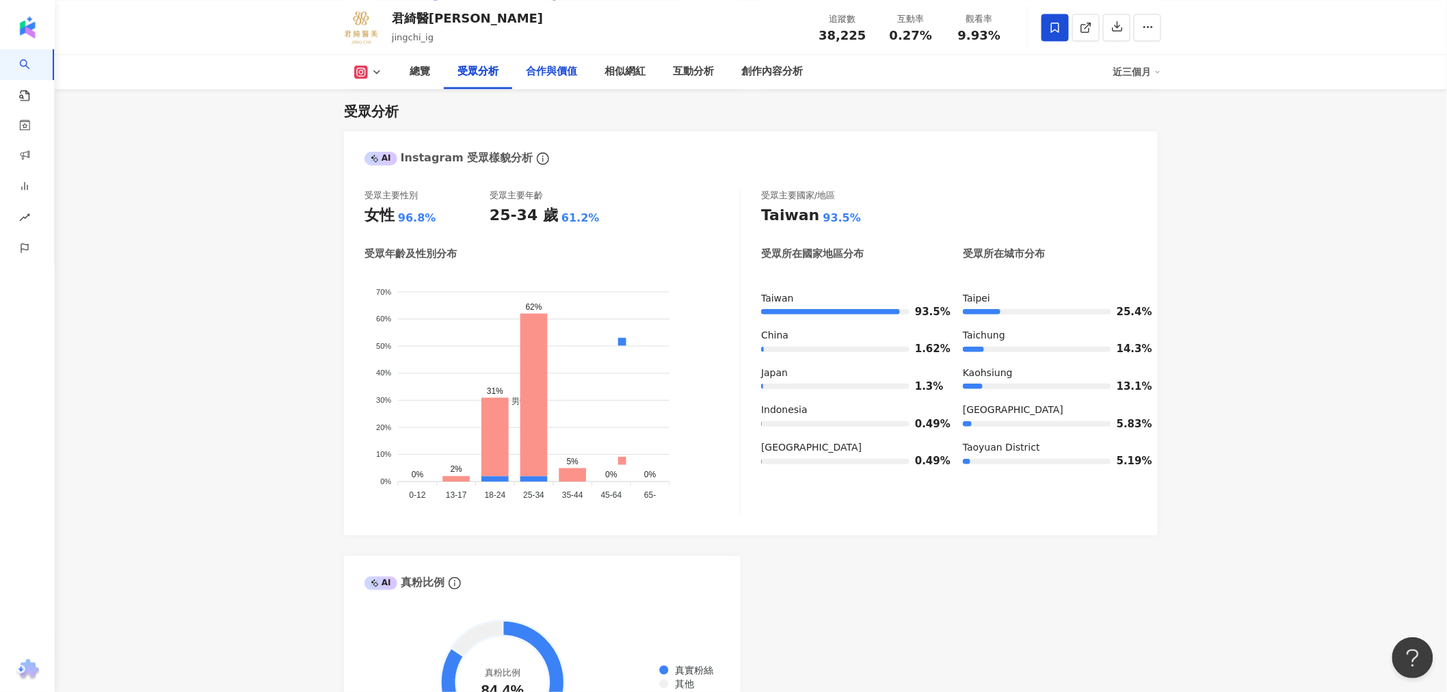
click at [534, 83] on div "合作與價值" at bounding box center [551, 72] width 79 height 34
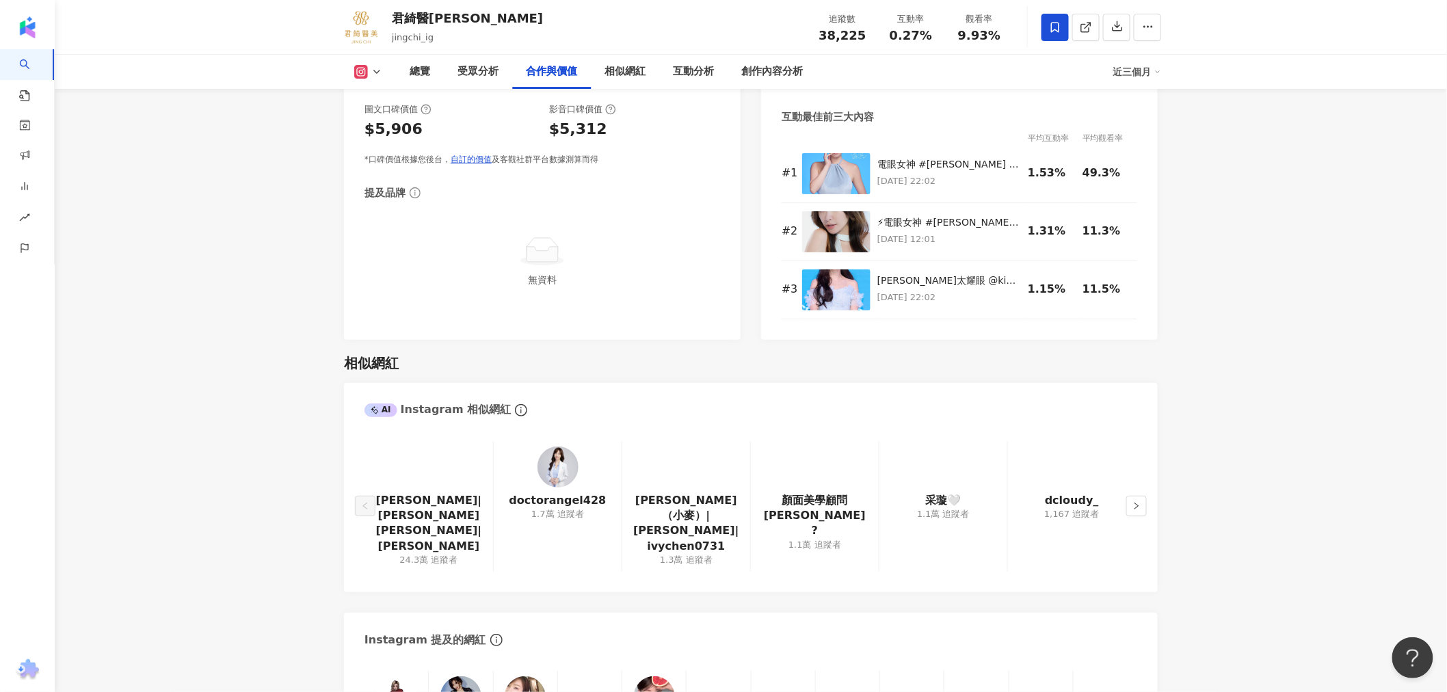
scroll to position [2007, 0]
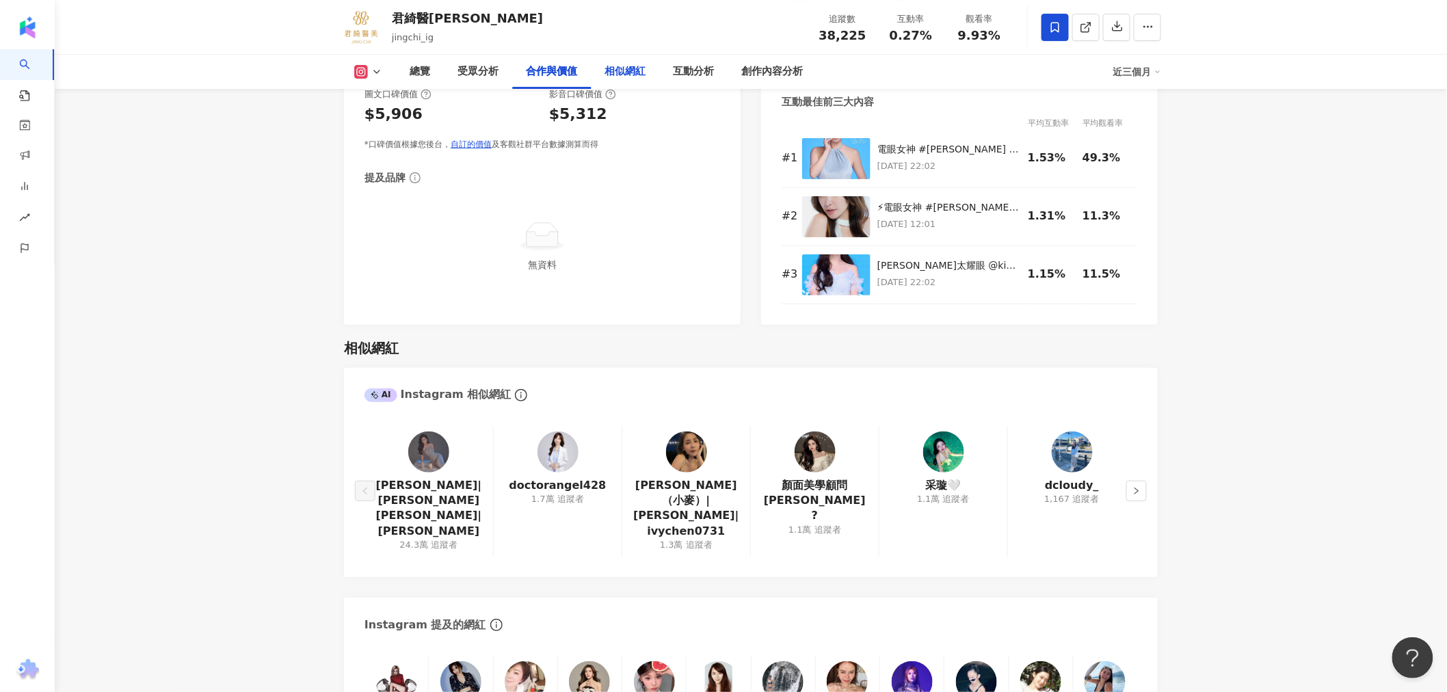
click at [637, 71] on div "相似網紅" at bounding box center [624, 72] width 41 height 16
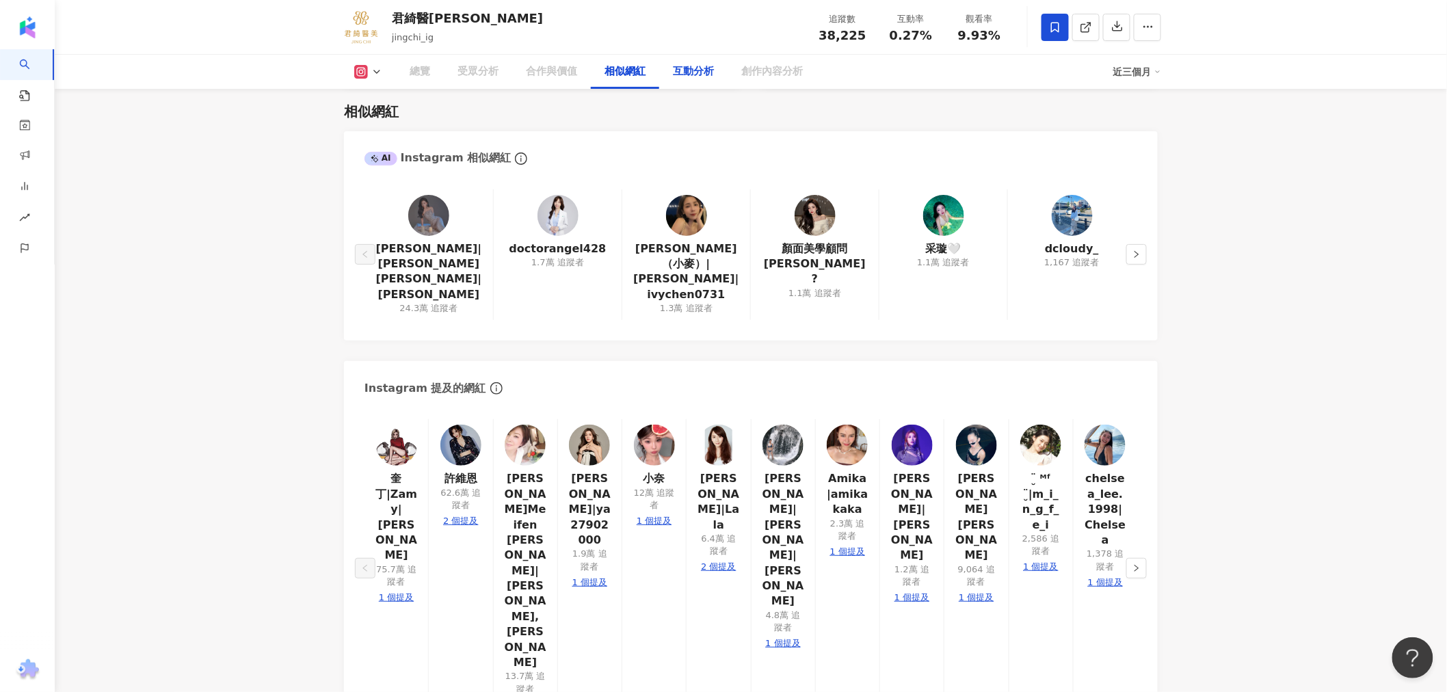
click at [709, 79] on div "互動分析" at bounding box center [693, 72] width 41 height 16
click at [754, 69] on div "創作內容分析" at bounding box center [772, 72] width 62 height 16
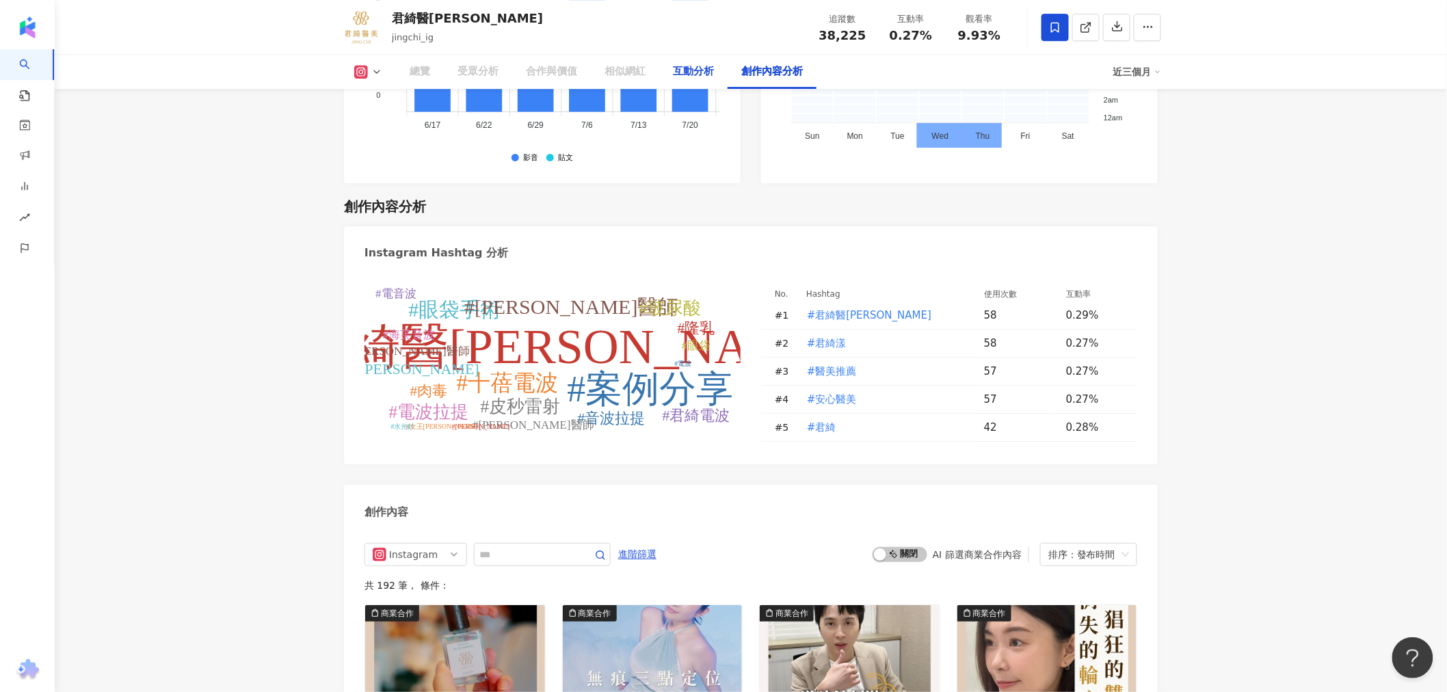
click at [706, 77] on div "互動分析" at bounding box center [693, 72] width 41 height 16
click at [693, 79] on div "互動分析" at bounding box center [693, 72] width 41 height 16
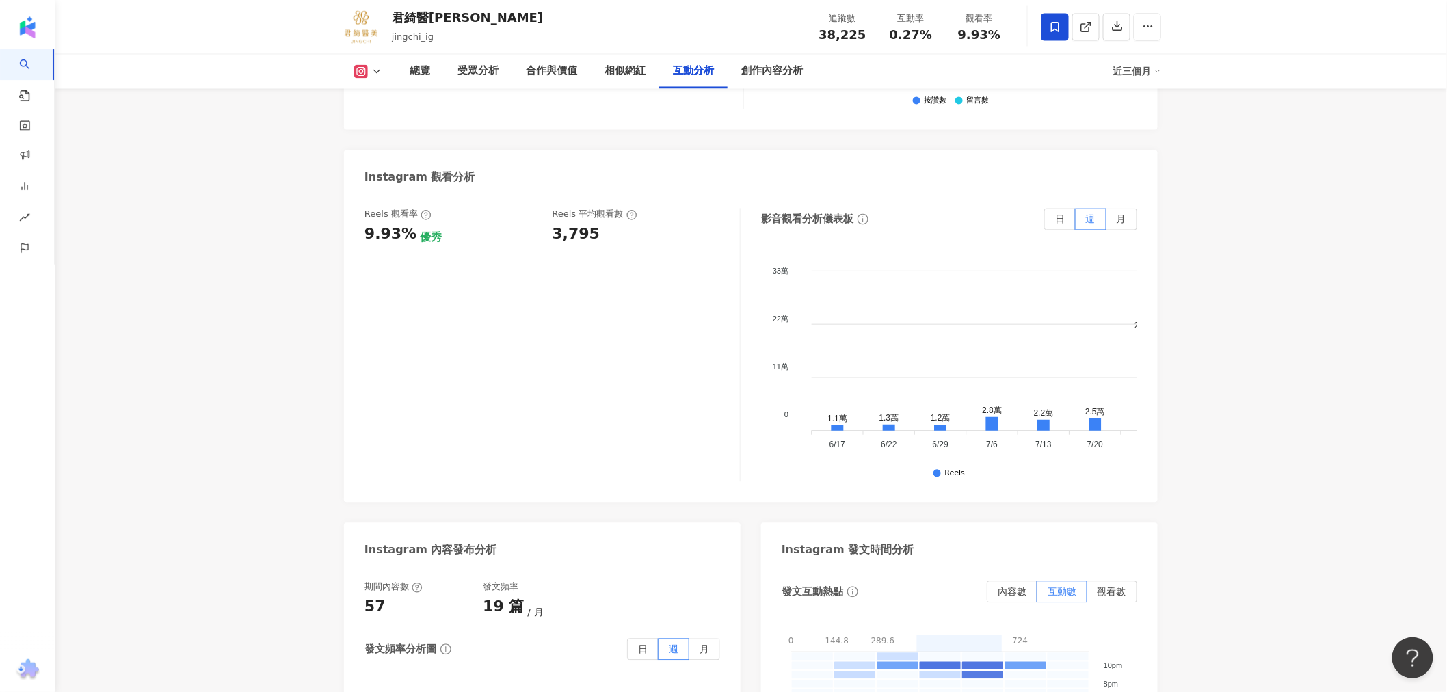
scroll to position [2862, 0]
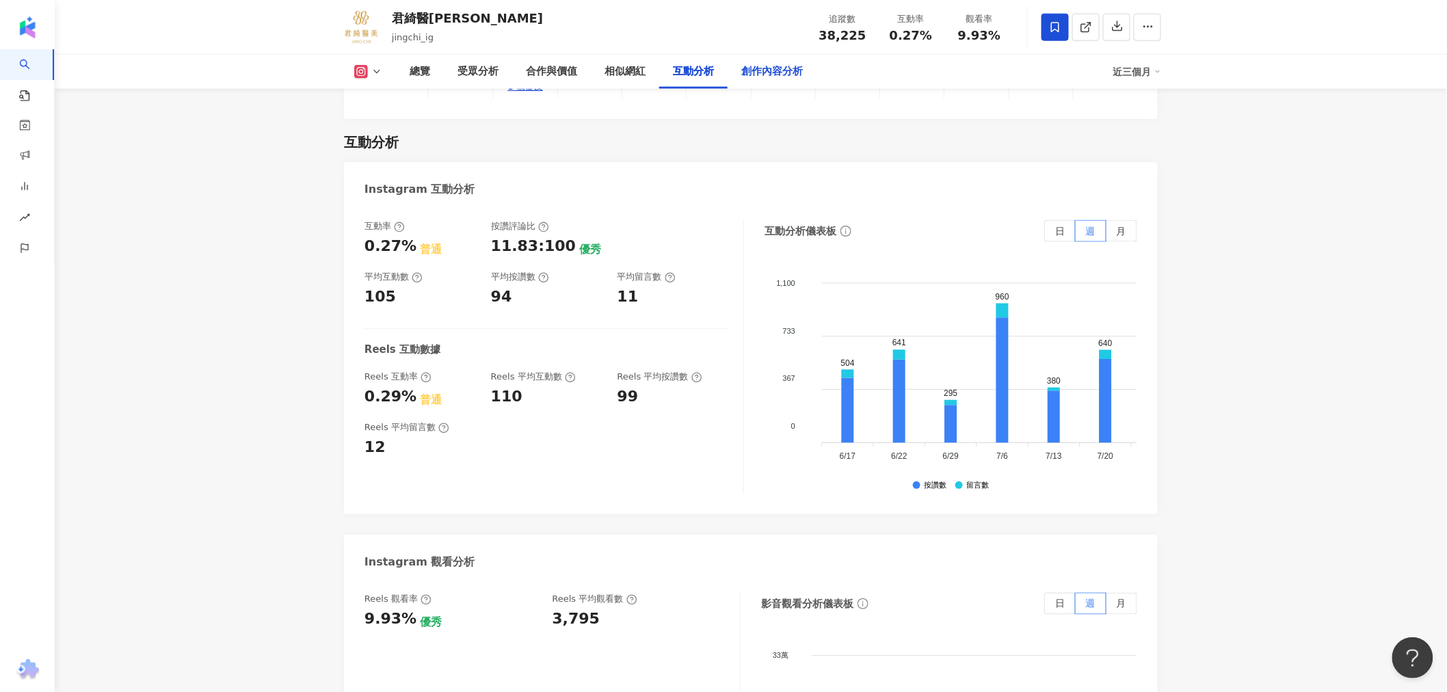
click at [777, 68] on div "創作內容分析" at bounding box center [772, 72] width 62 height 16
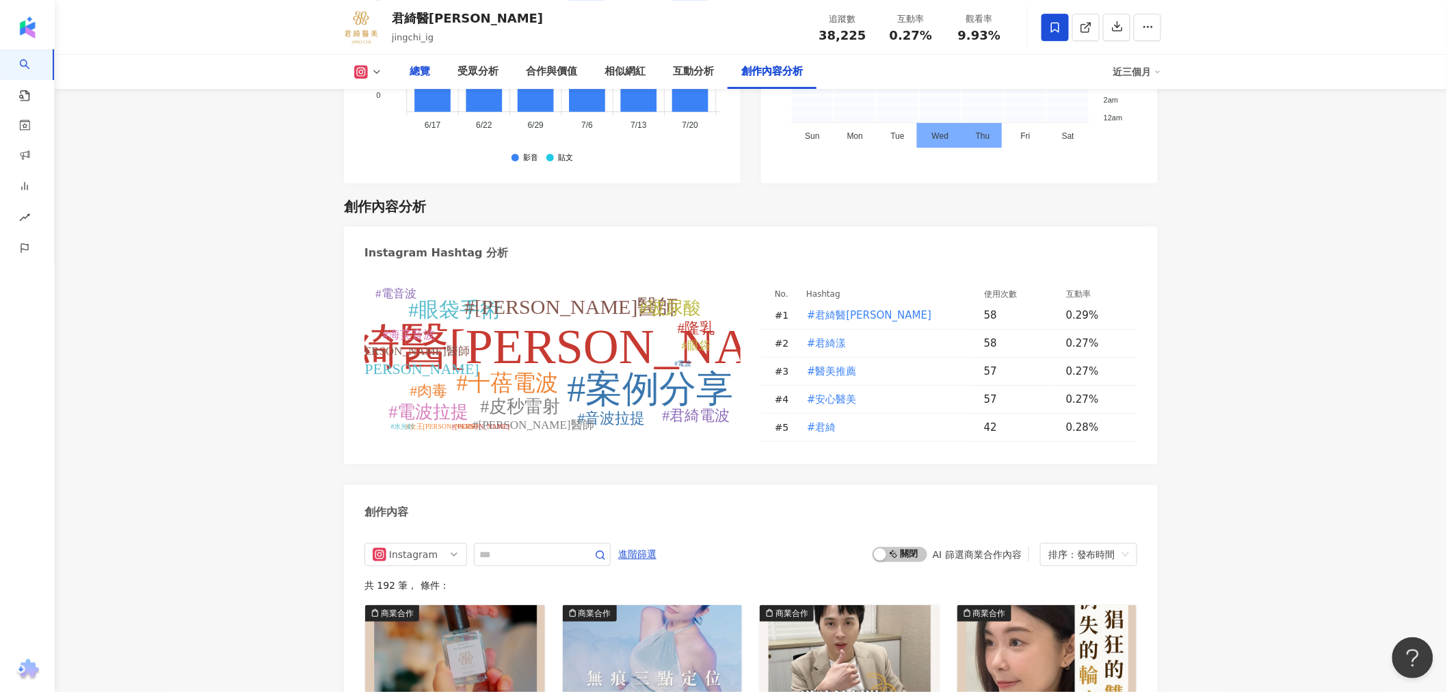
click at [419, 68] on div "總覽" at bounding box center [420, 72] width 21 height 16
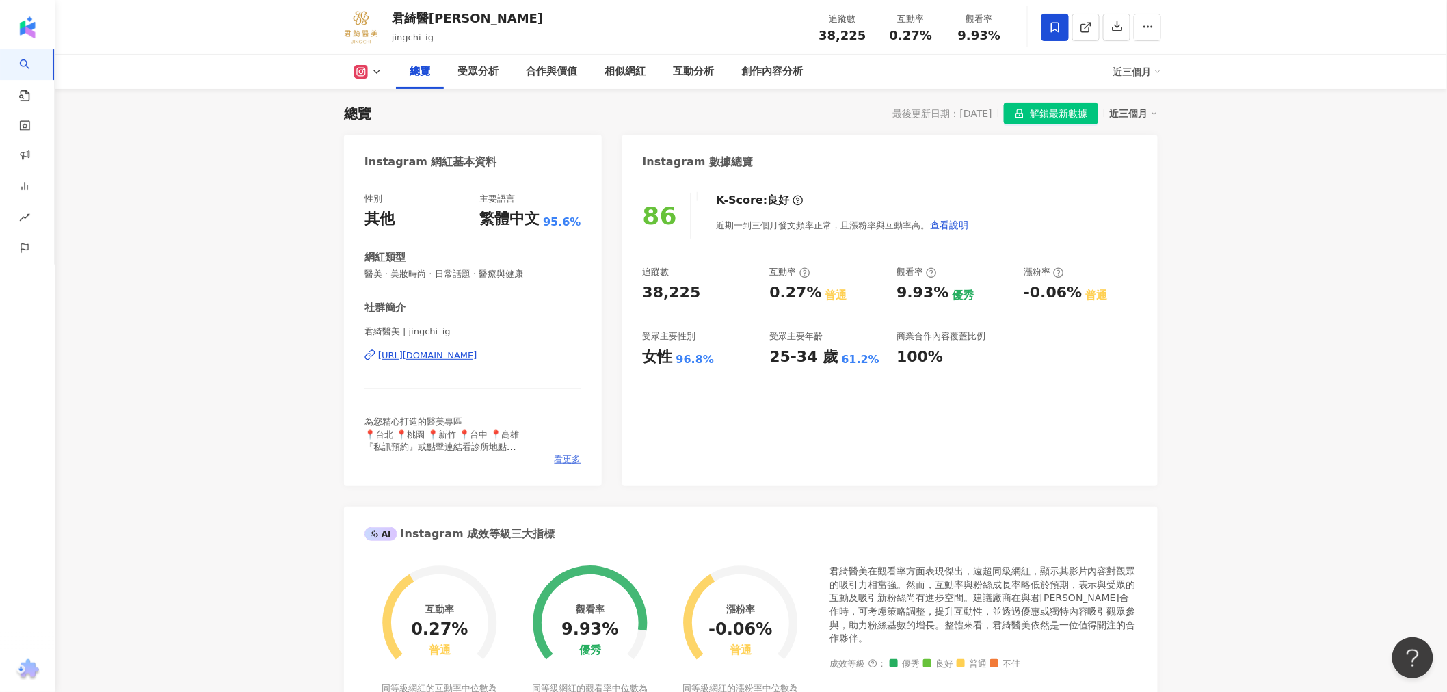
click at [569, 460] on span "看更多" at bounding box center [568, 459] width 27 height 12
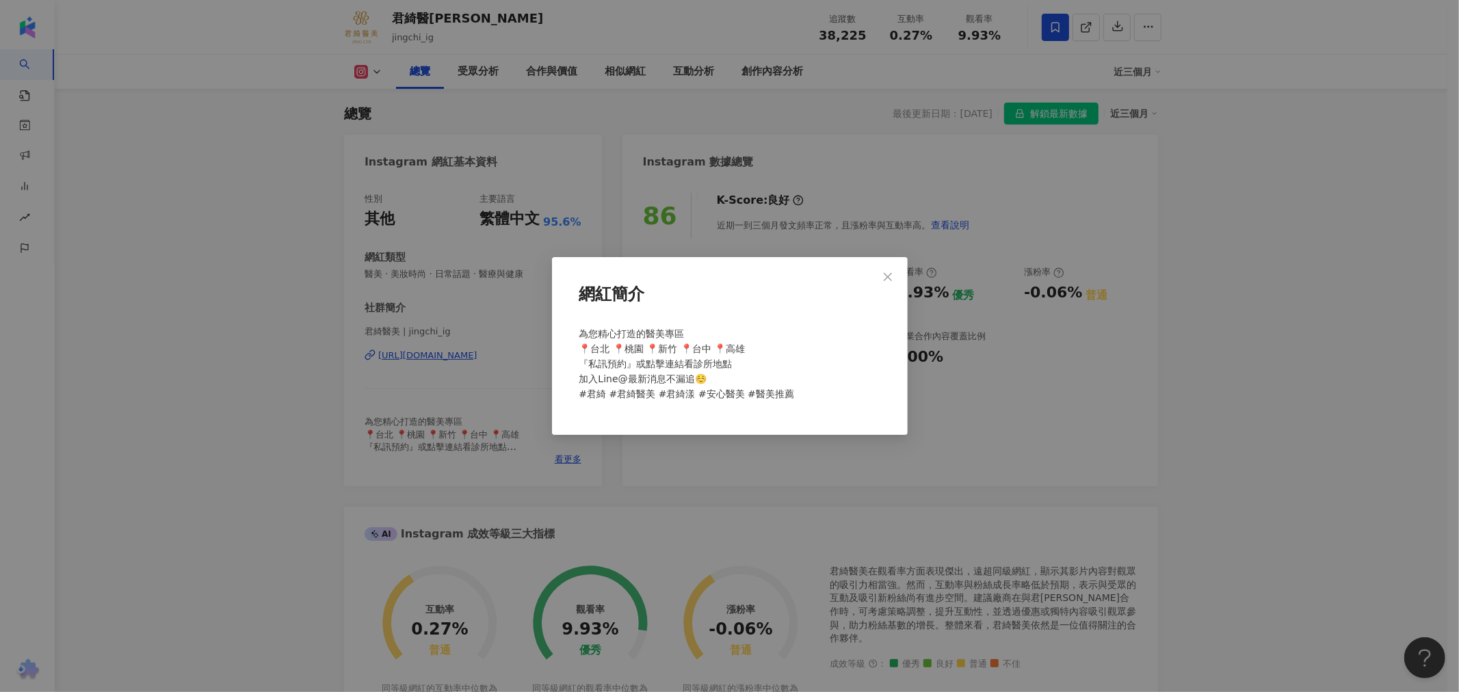
click at [883, 279] on icon "close" at bounding box center [887, 276] width 11 height 11
